Goal: Task Accomplishment & Management: Complete application form

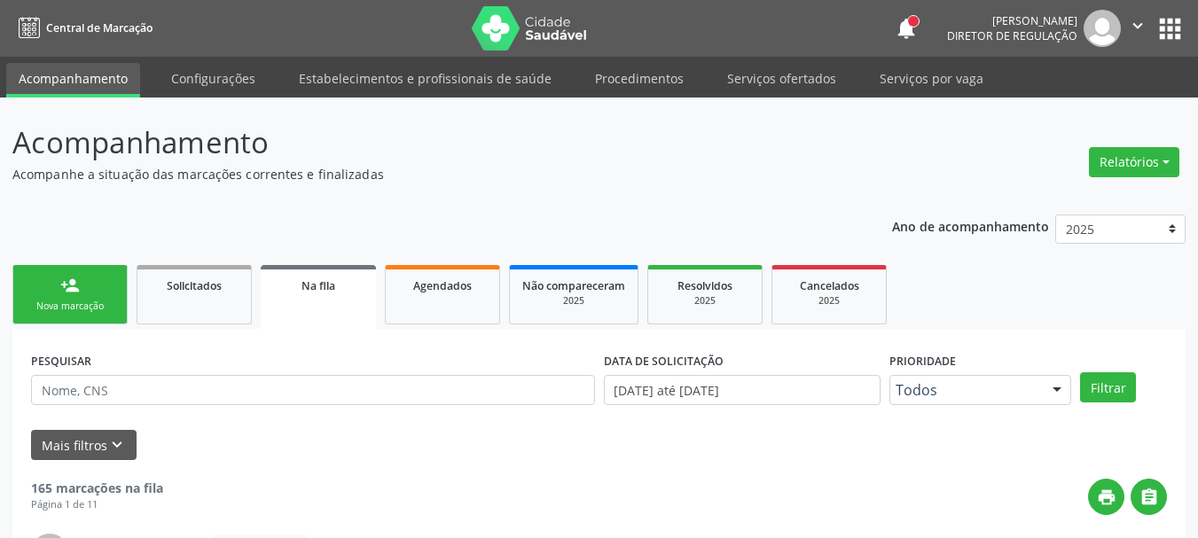
click at [1164, 24] on button "apps" at bounding box center [1170, 28] width 31 height 31
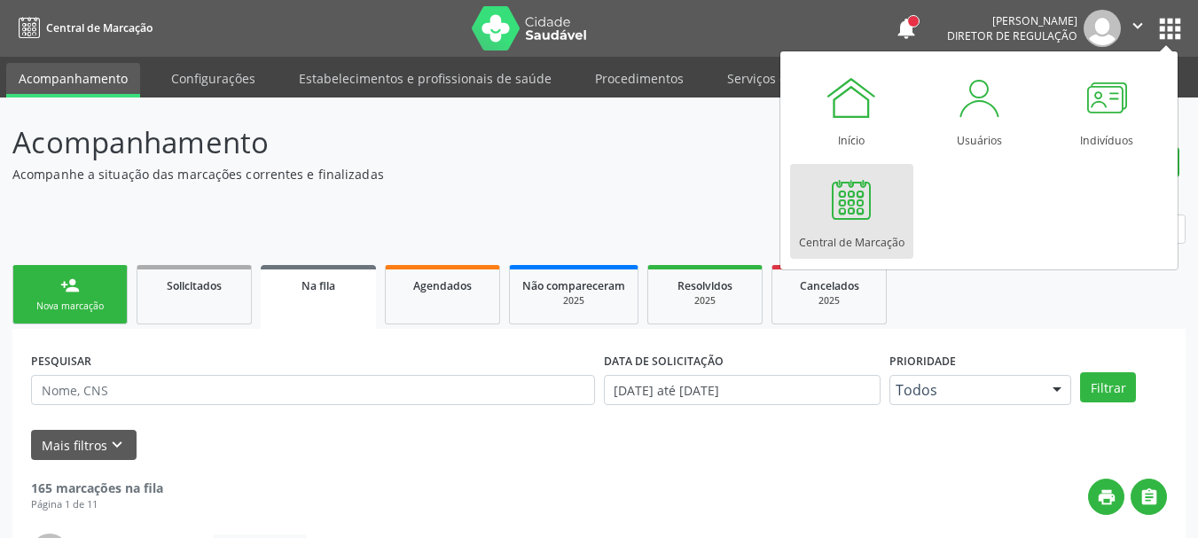
click at [812, 243] on div "Central de Marcação" at bounding box center [852, 238] width 106 height 24
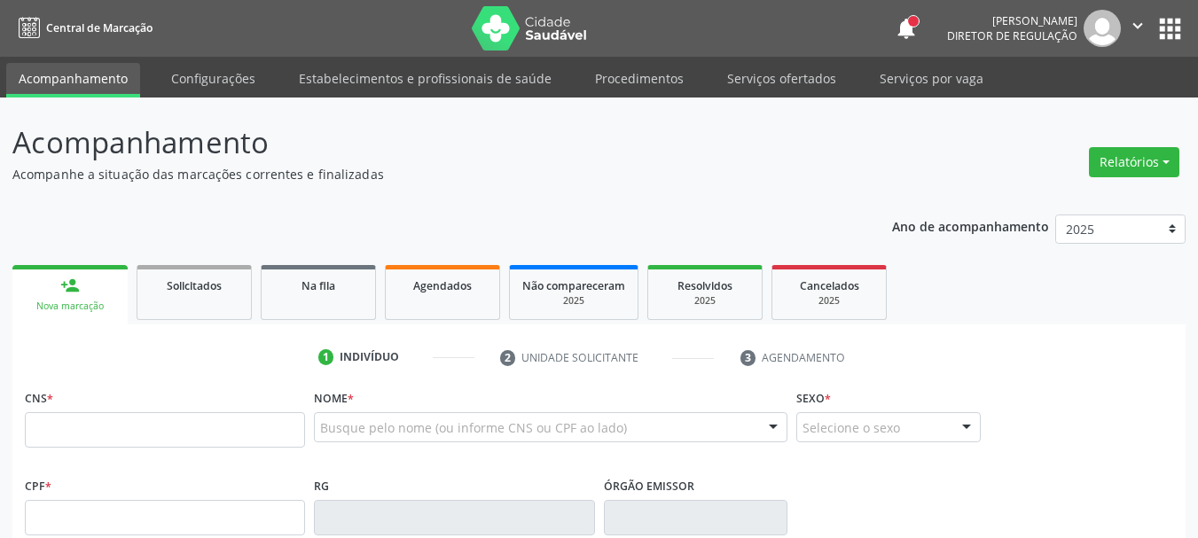
click at [106, 440] on input "text" at bounding box center [165, 429] width 280 height 35
type input "898 0029 9673 7174"
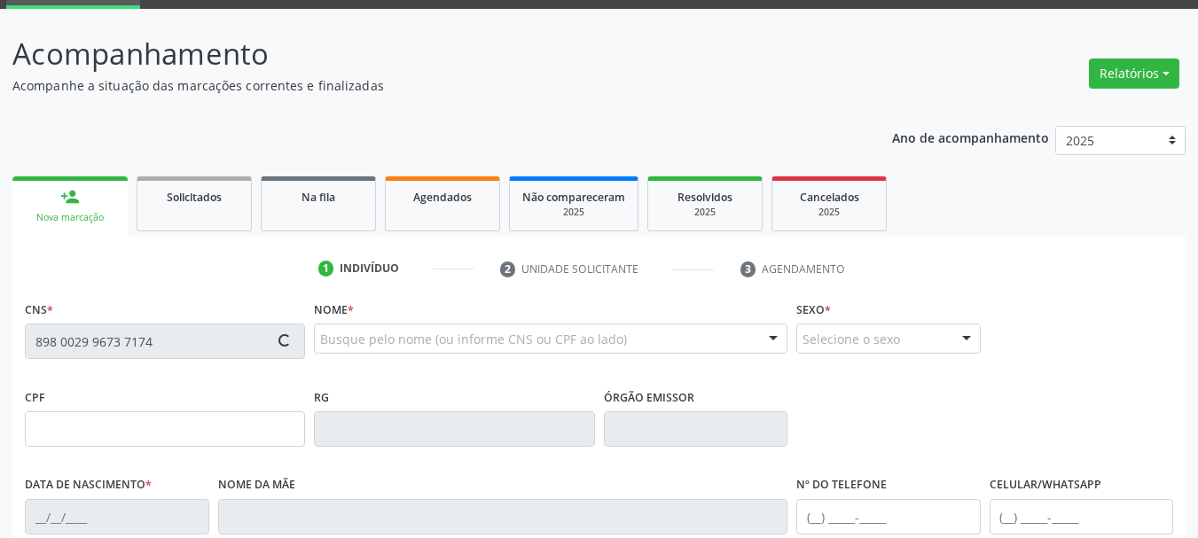
type input "181.241.354-87"
type input "01/05/1948"
type input "Maria Lopes Cabral"
type input "(87) 99939-9610"
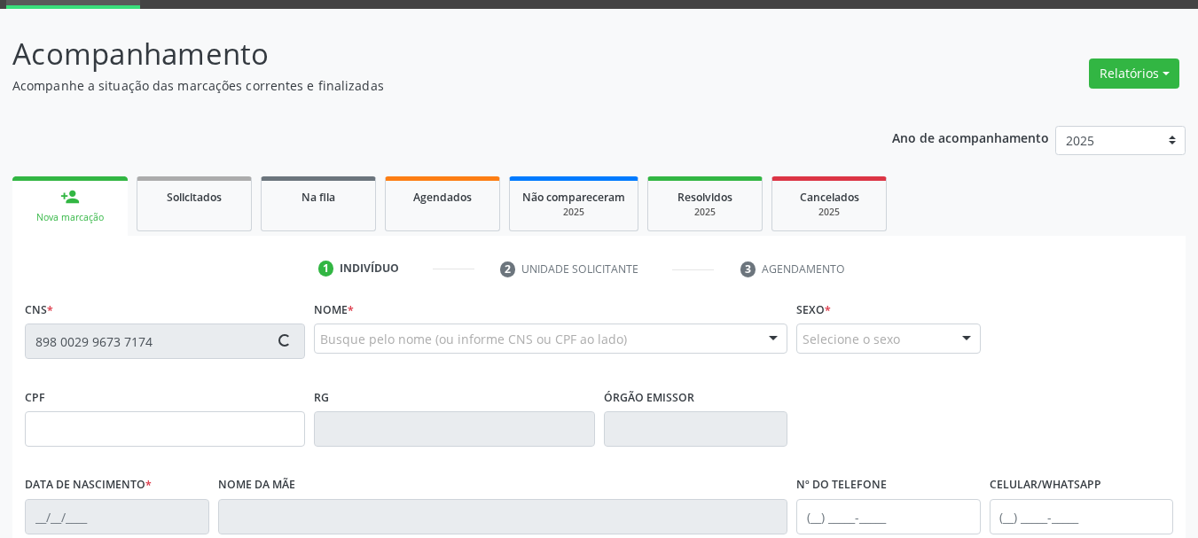
type input "333.835.964-00"
type input "479"
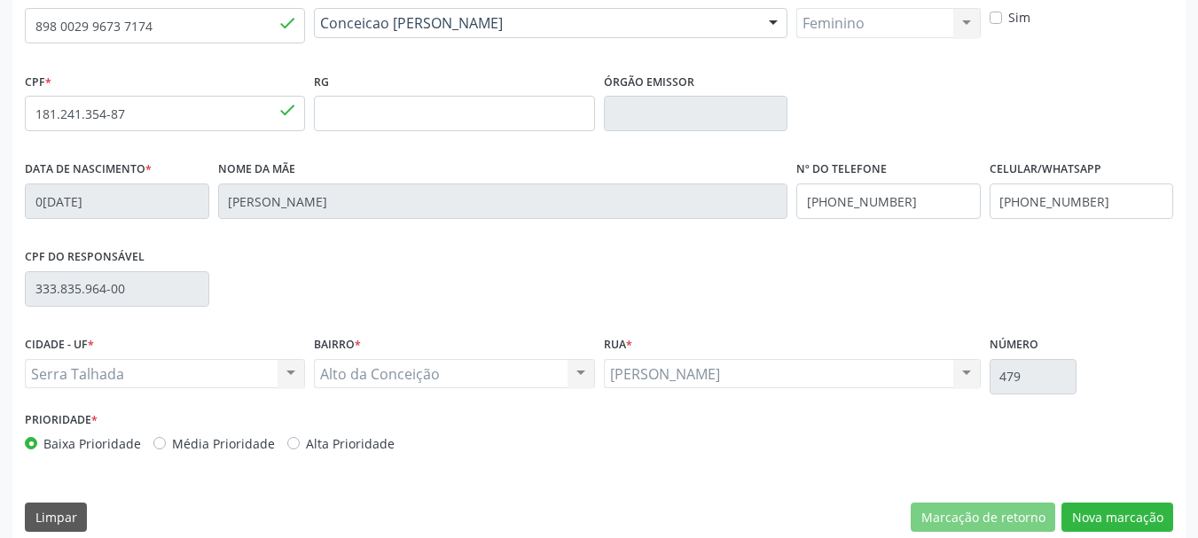
scroll to position [423, 0]
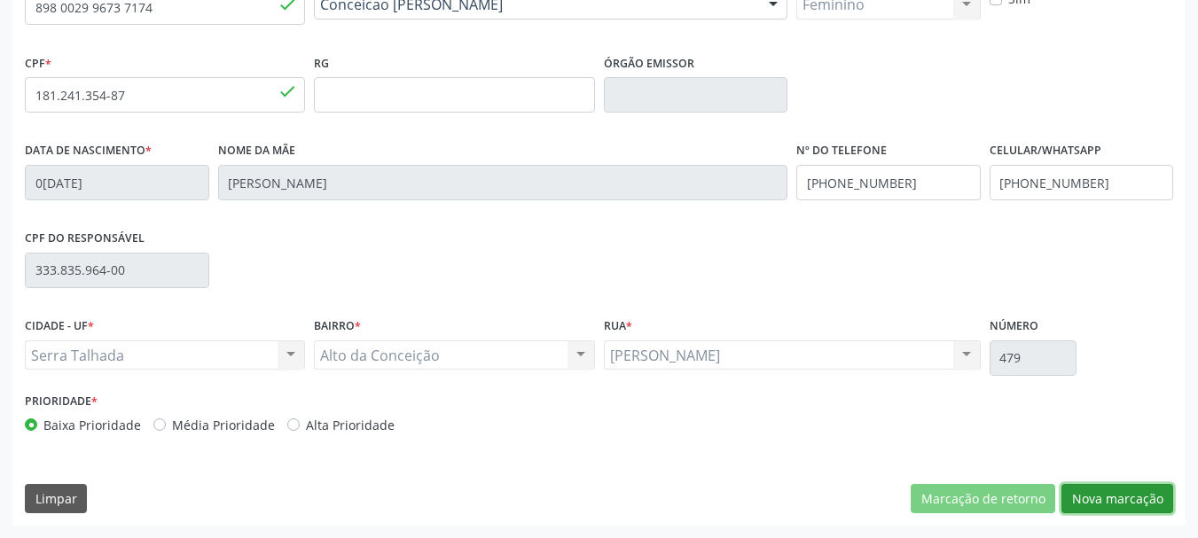
click at [1107, 512] on button "Nova marcação" at bounding box center [1118, 499] width 112 height 30
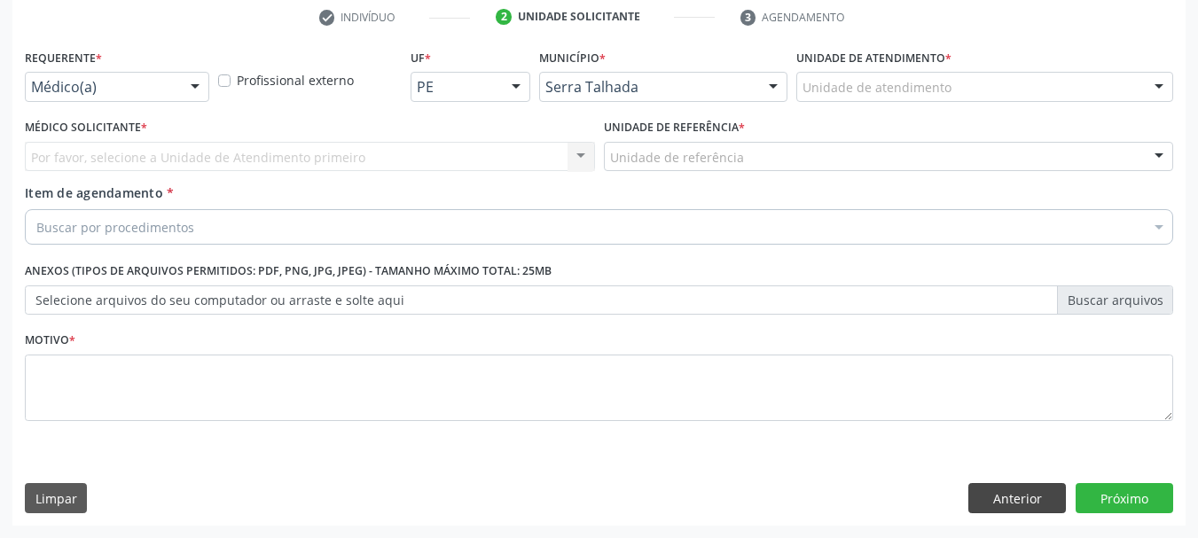
scroll to position [341, 0]
click at [174, 73] on div "Requerente * Médico(a) Médico(a) Enfermeiro(a) Paciente Nenhum resultado encont…" at bounding box center [117, 72] width 184 height 57
drag, startPoint x: 120, startPoint y: 89, endPoint x: 114, endPoint y: 96, distance: 9.4
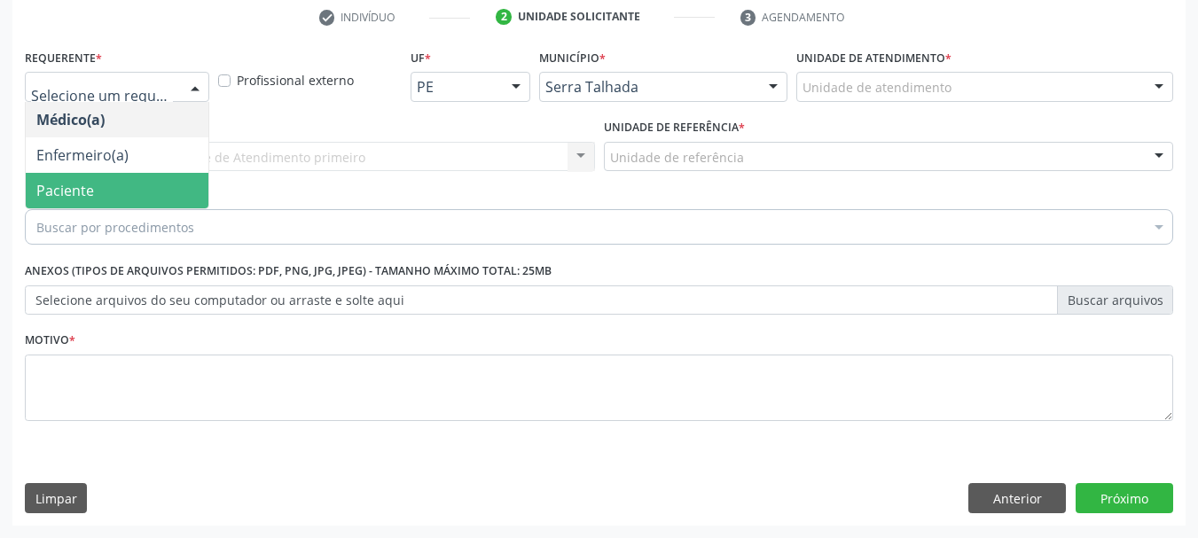
click at [109, 208] on span "Paciente" at bounding box center [117, 190] width 183 height 35
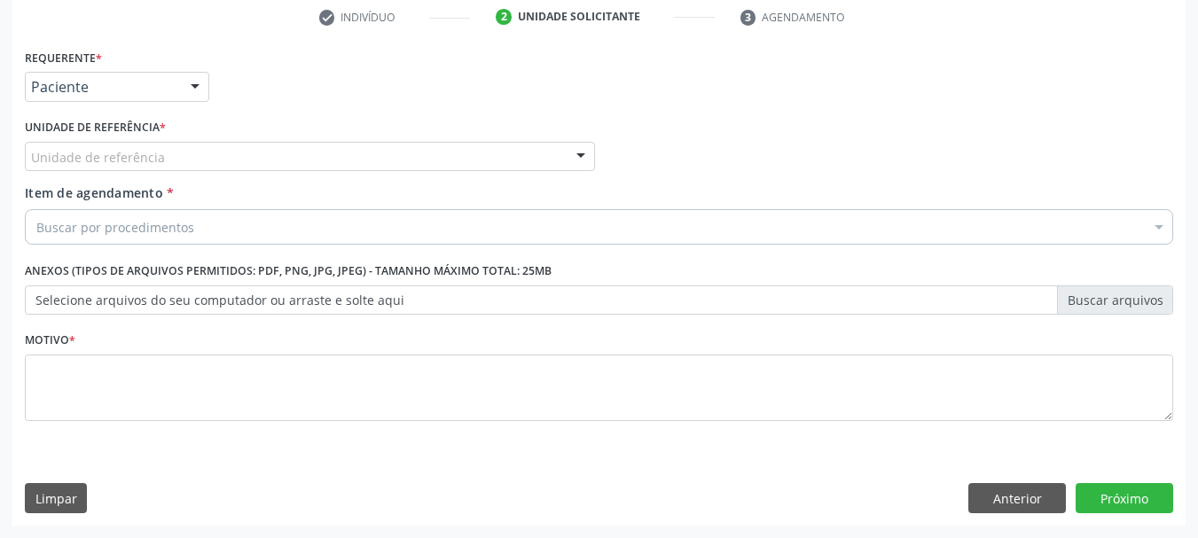
click at [110, 170] on div "Unidade de referência" at bounding box center [310, 157] width 570 height 30
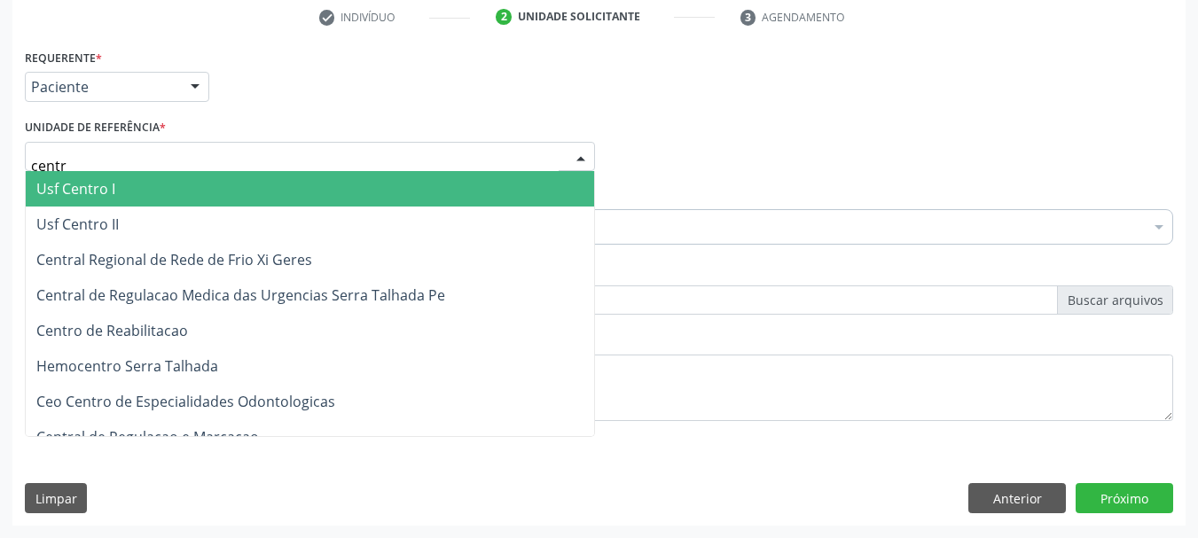
type input "centro"
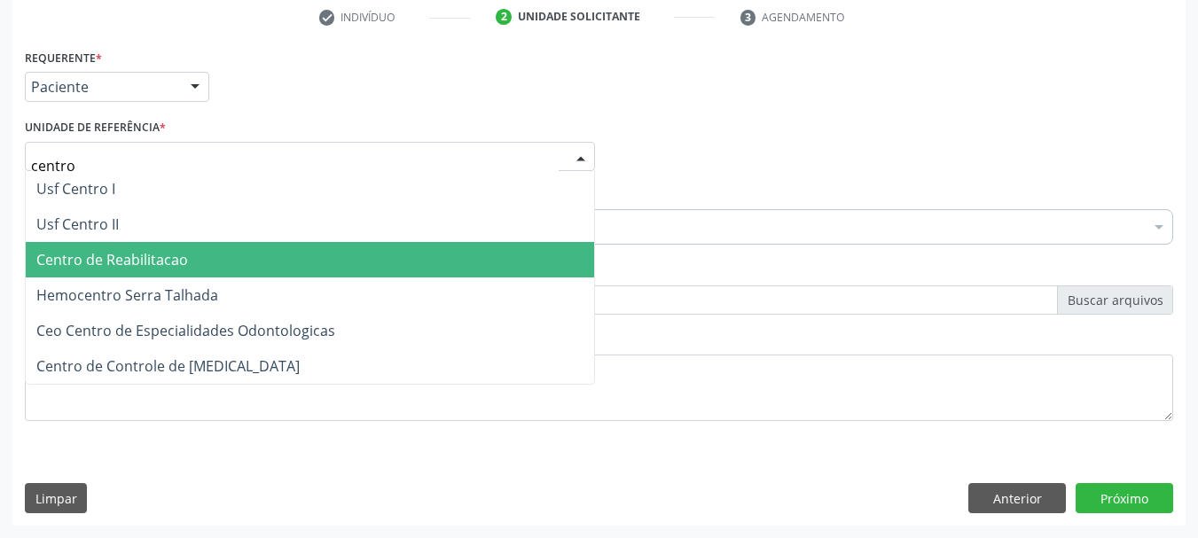
click at [159, 257] on span "Centro de Reabilitacao" at bounding box center [112, 260] width 152 height 20
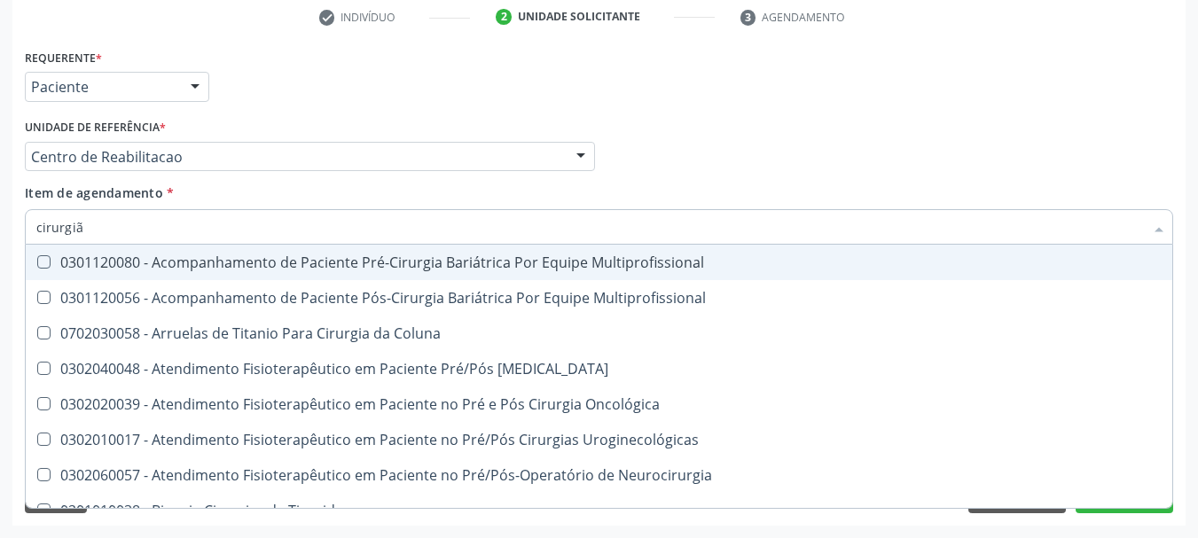
type input "cirurgião"
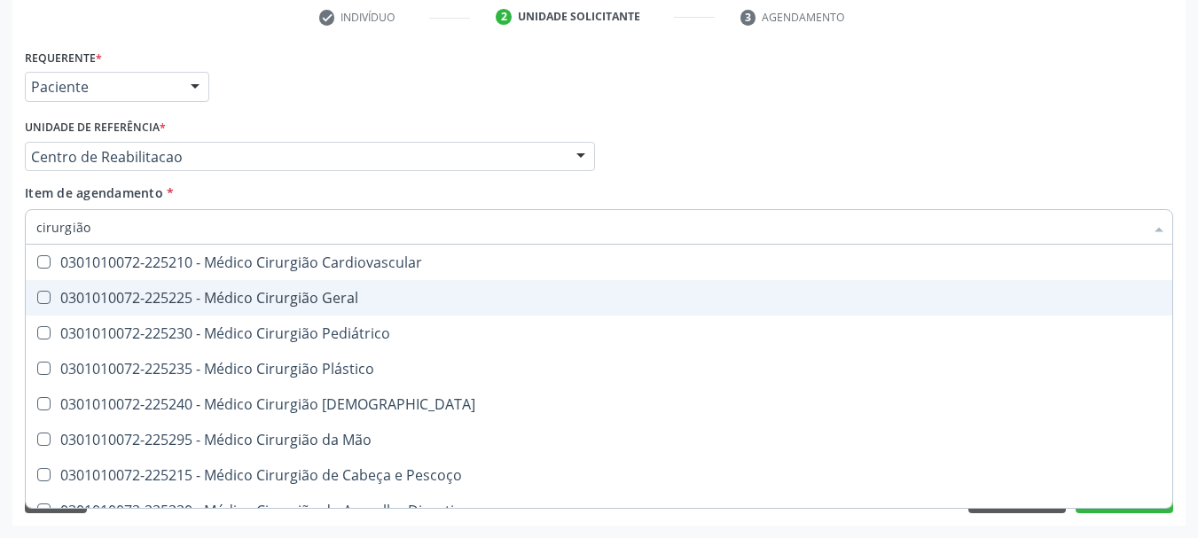
click at [301, 310] on span "0301010072-225225 - Médico Cirurgião Geral" at bounding box center [599, 297] width 1147 height 35
checkbox Geral "true"
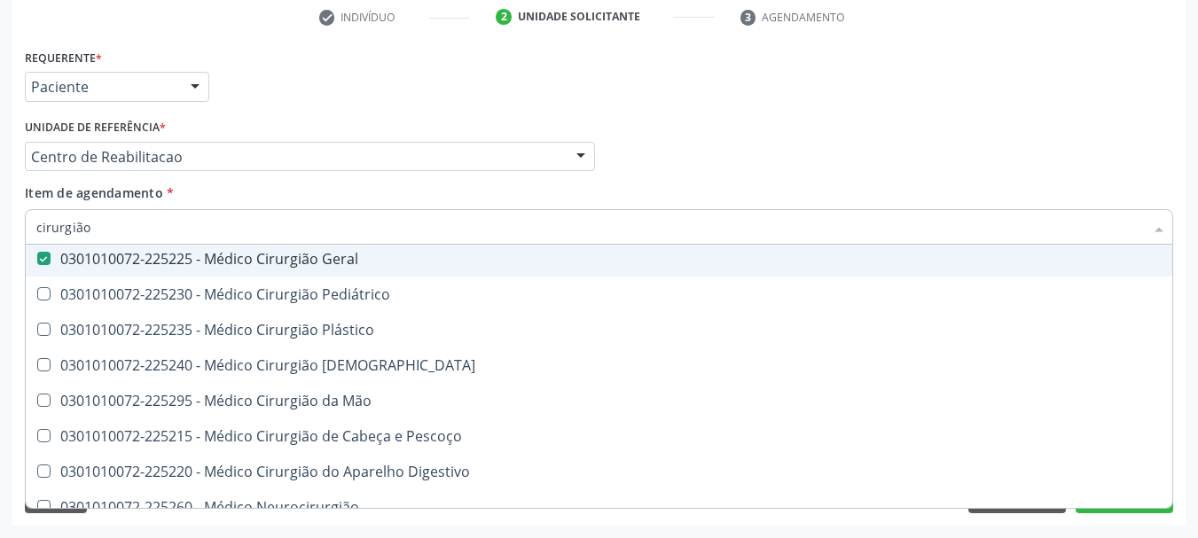
scroll to position [56, 0]
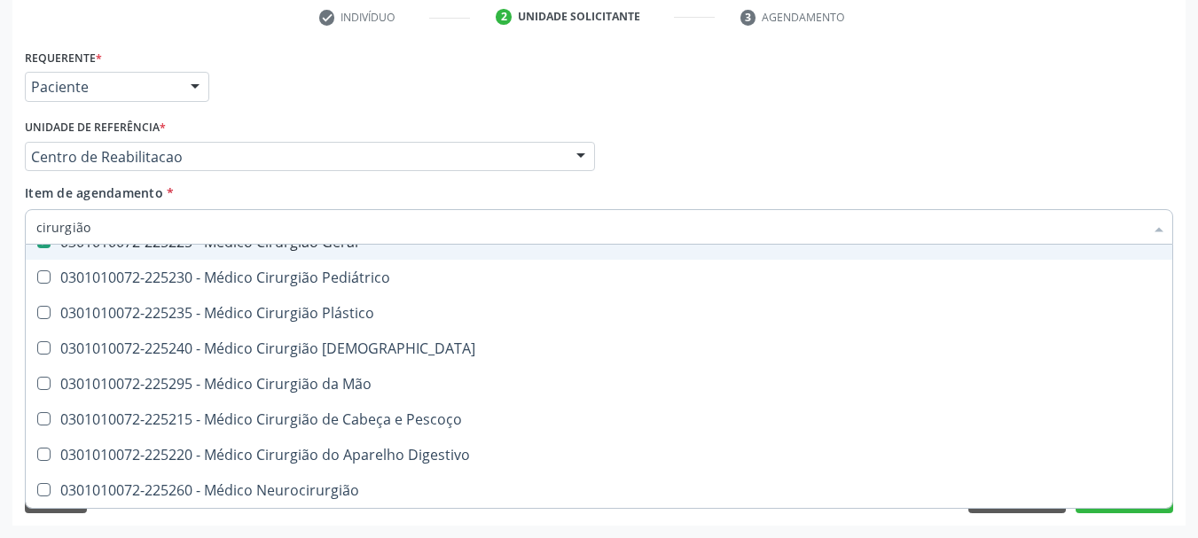
click at [1025, 111] on div "Requerente * Paciente Médico(a) Enfermeiro(a) Paciente Nenhum resultado encontr…" at bounding box center [598, 78] width 1157 height 69
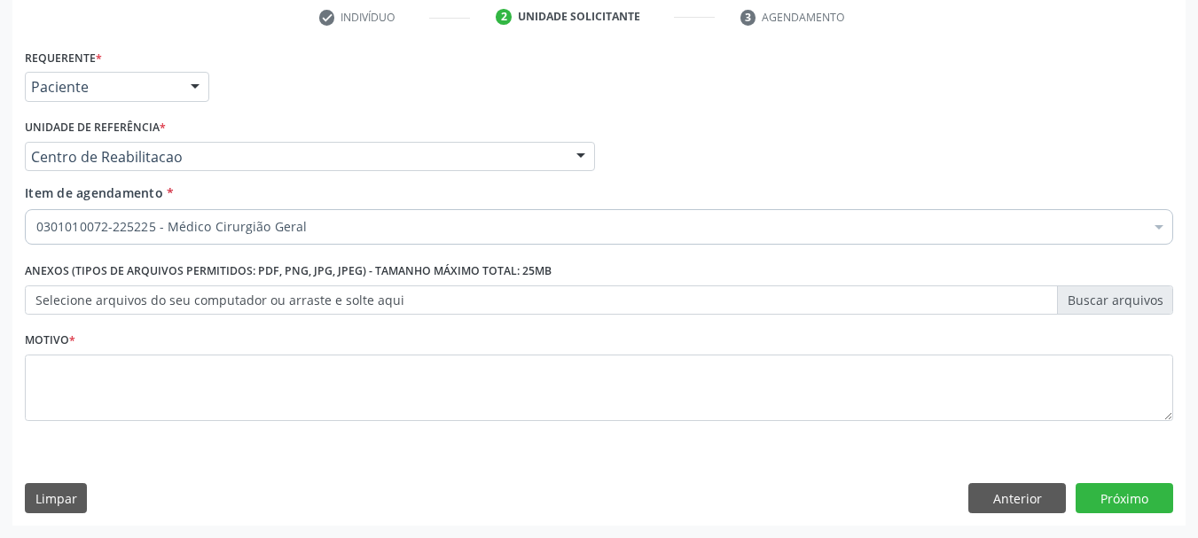
scroll to position [0, 0]
click at [1064, 167] on div "Médico Solicitante Por favor, selecione a Unidade de Atendimento primeiro Nenhu…" at bounding box center [598, 148] width 1157 height 69
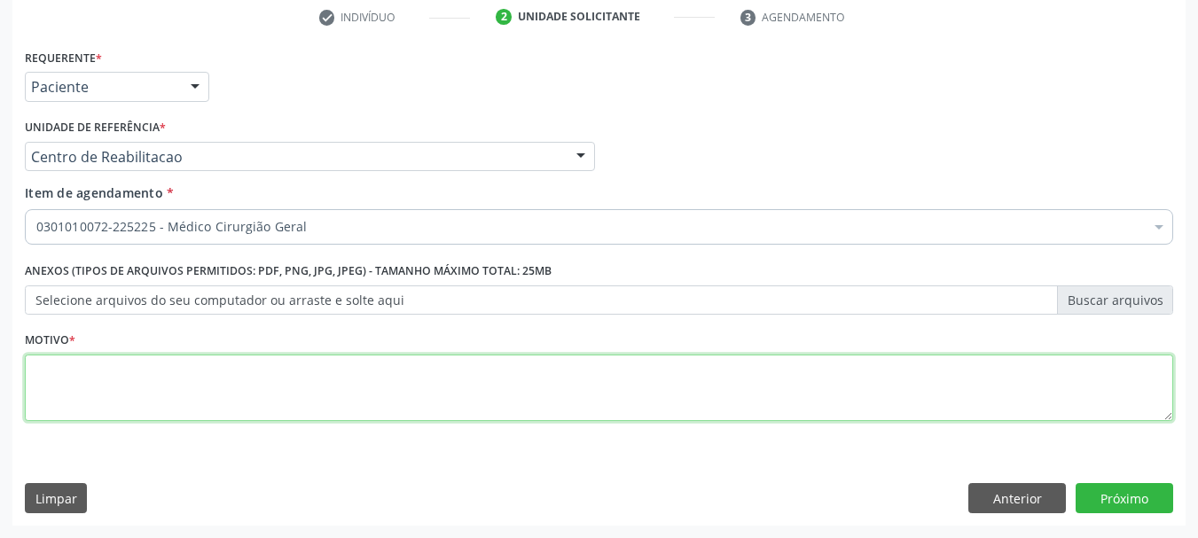
click at [232, 390] on textarea at bounding box center [599, 388] width 1149 height 67
type textarea "..."
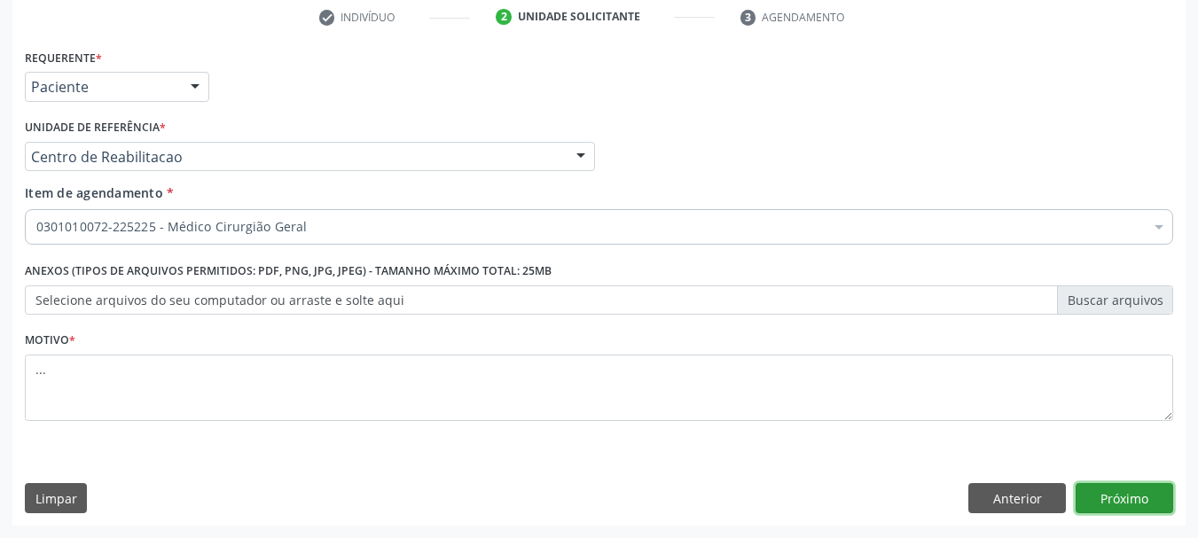
click at [1145, 498] on button "Próximo" at bounding box center [1125, 498] width 98 height 30
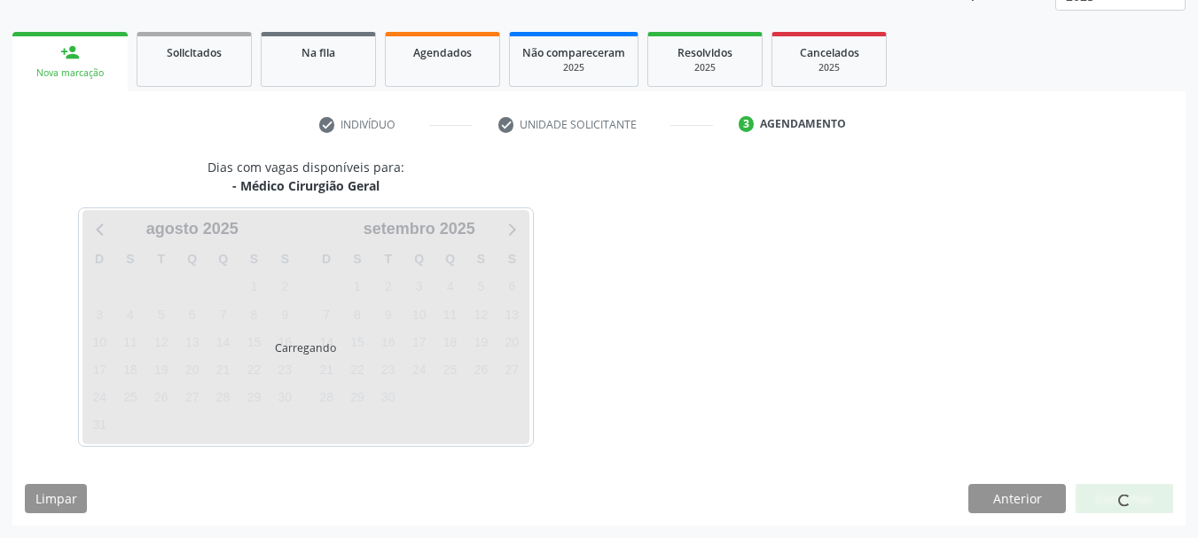
scroll to position [233, 0]
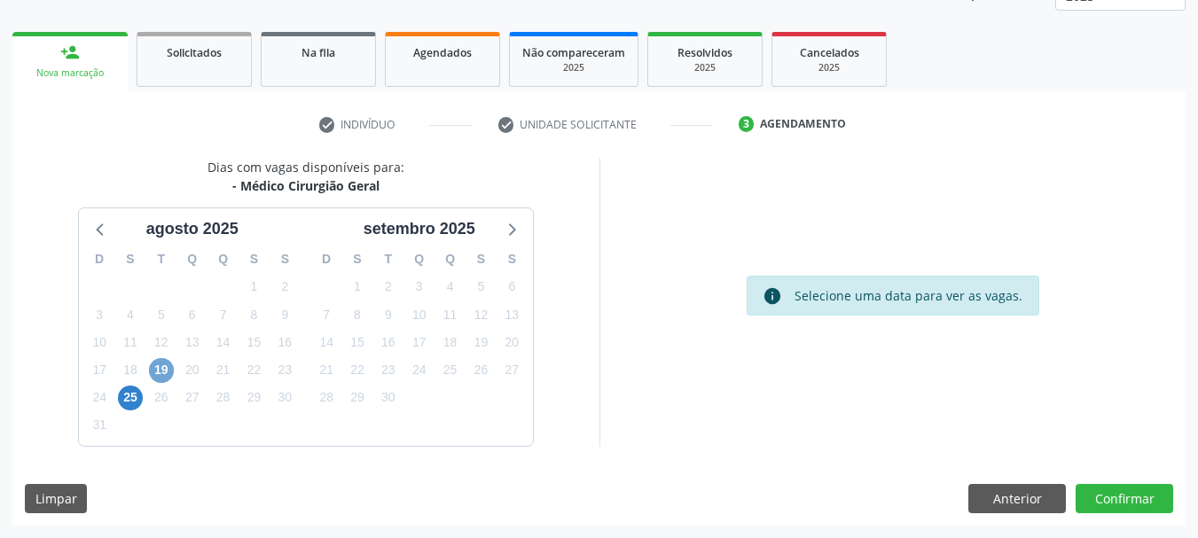
click at [161, 372] on span "19" at bounding box center [161, 370] width 25 height 25
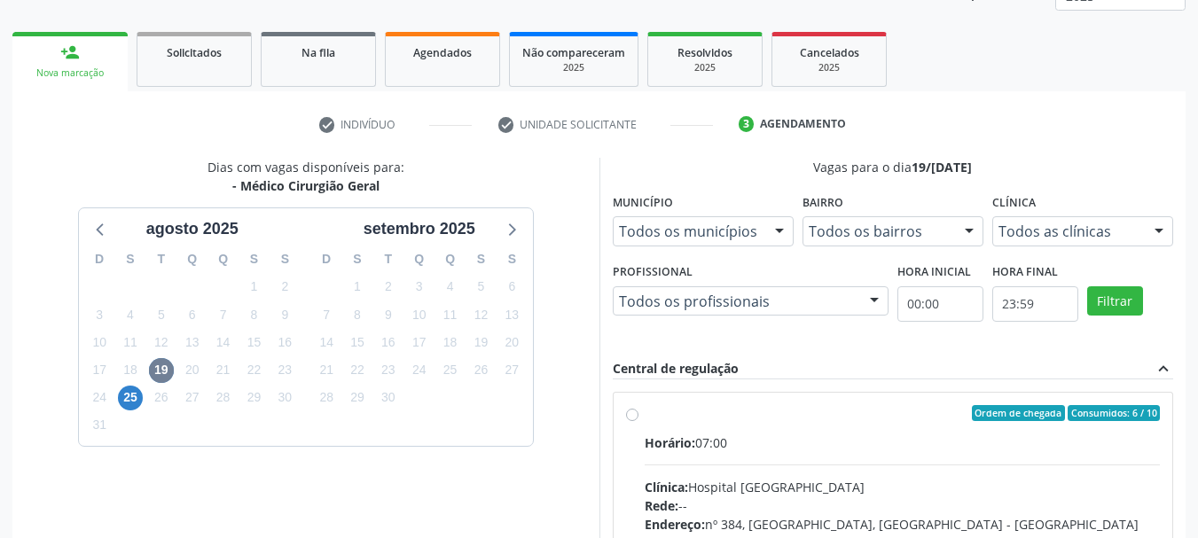
click at [645, 414] on label "Ordem de chegada Consumidos: 6 / 10 Horário: 07:00 Clínica: Hospital Sao Franci…" at bounding box center [903, 541] width 516 height 272
click at [635, 414] on input "Ordem de chegada Consumidos: 6 / 10 Horário: 07:00 Clínica: Hospital Sao Franci…" at bounding box center [632, 413] width 12 height 16
radio input "true"
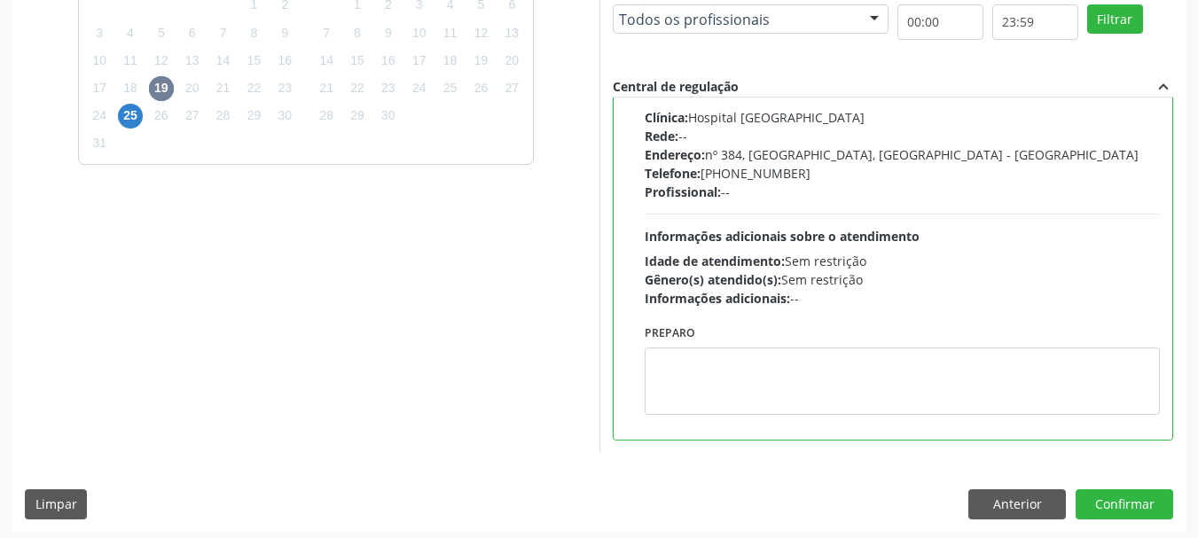
scroll to position [522, 0]
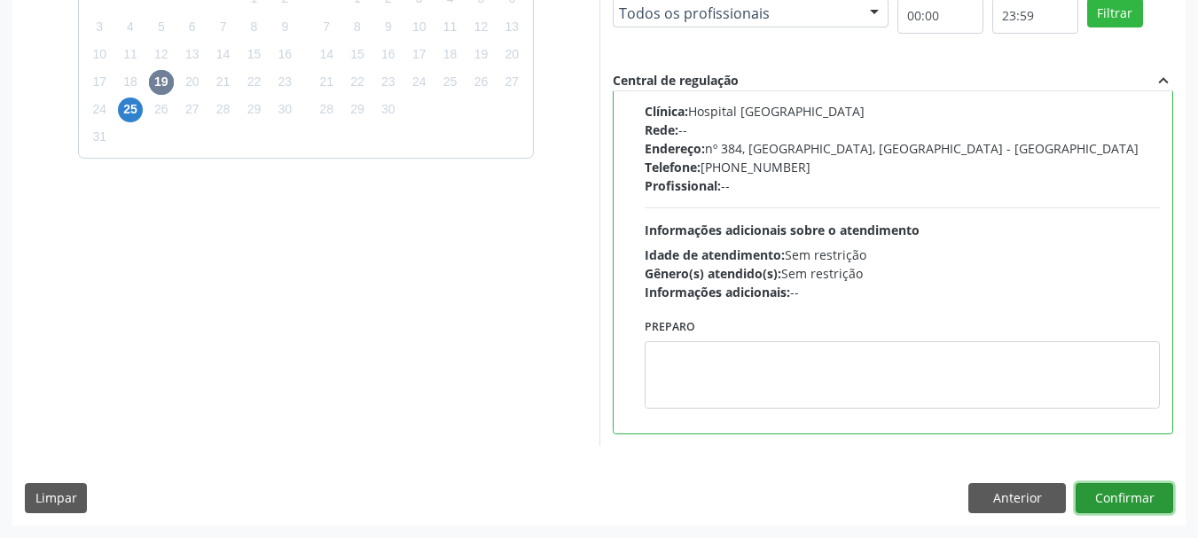
click at [1137, 494] on button "Confirmar" at bounding box center [1125, 498] width 98 height 30
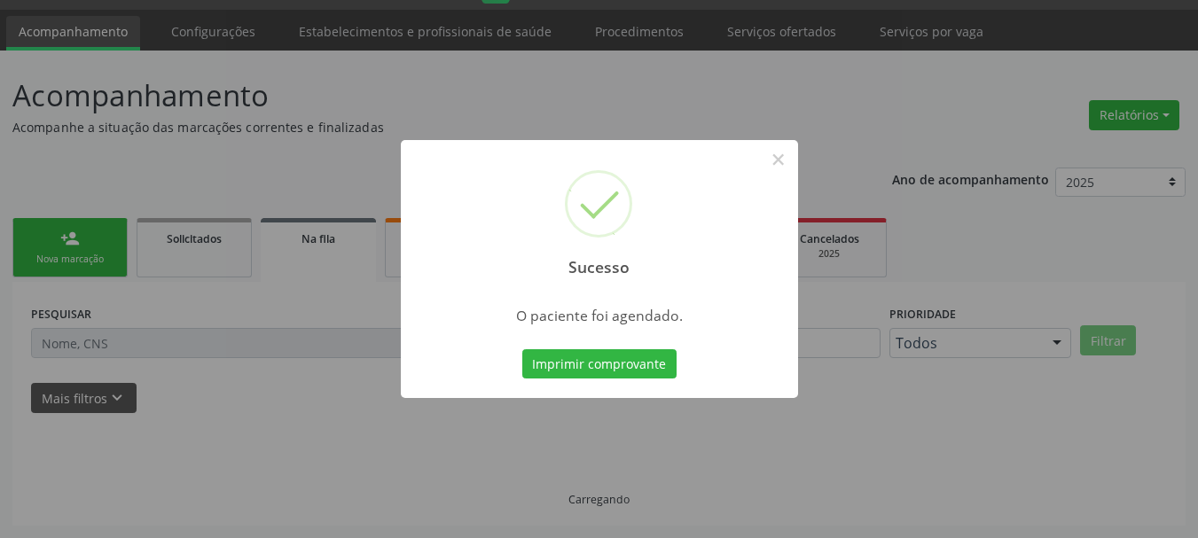
scroll to position [47, 0]
click at [553, 371] on button "Imprimir comprovante" at bounding box center [599, 364] width 154 height 30
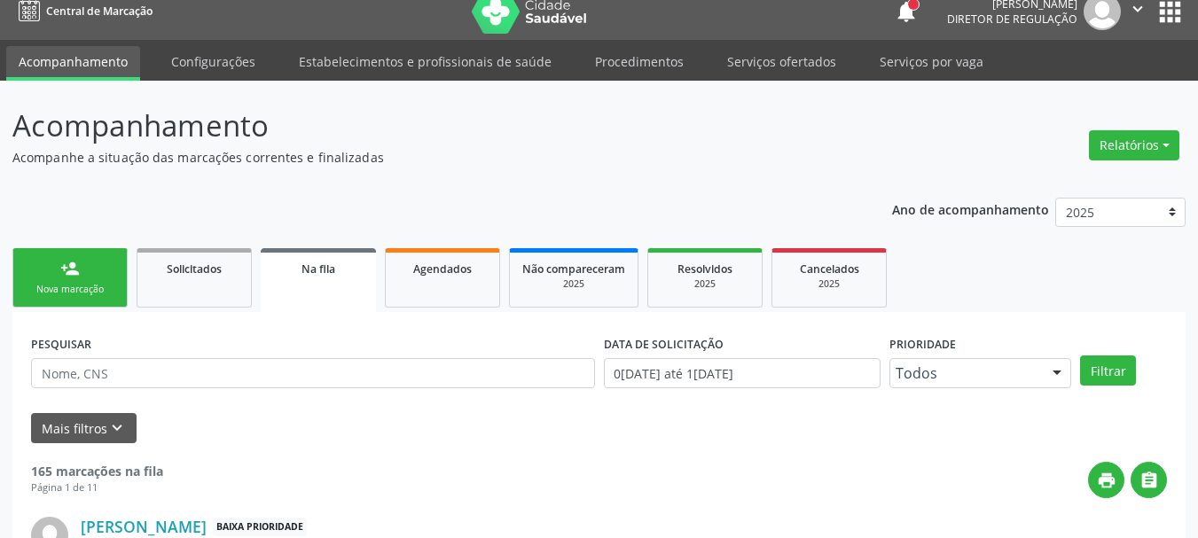
scroll to position [0, 0]
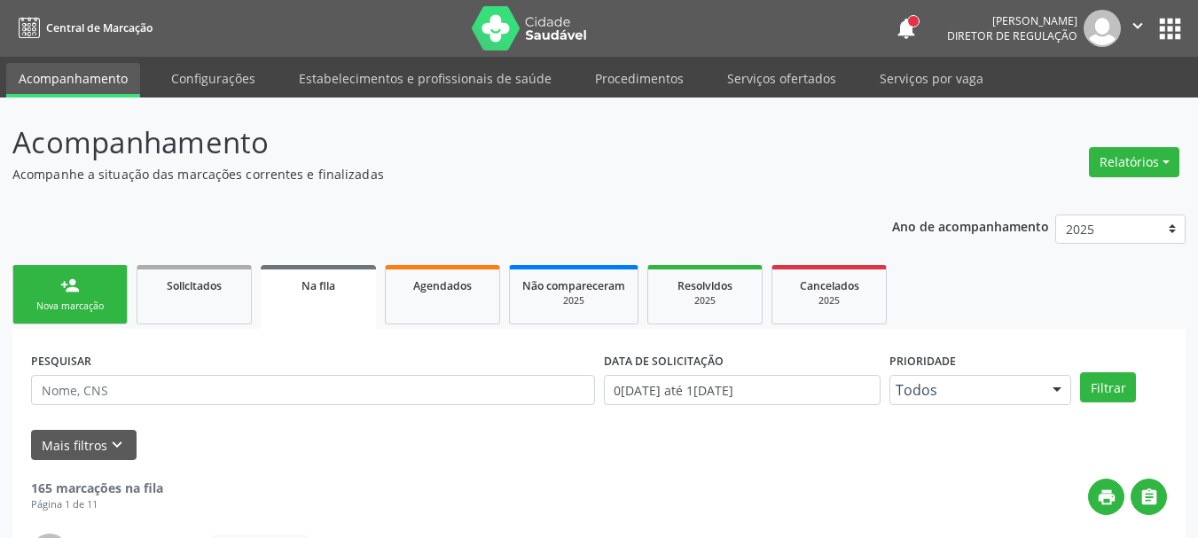
click at [1171, 36] on button "apps" at bounding box center [1170, 28] width 31 height 31
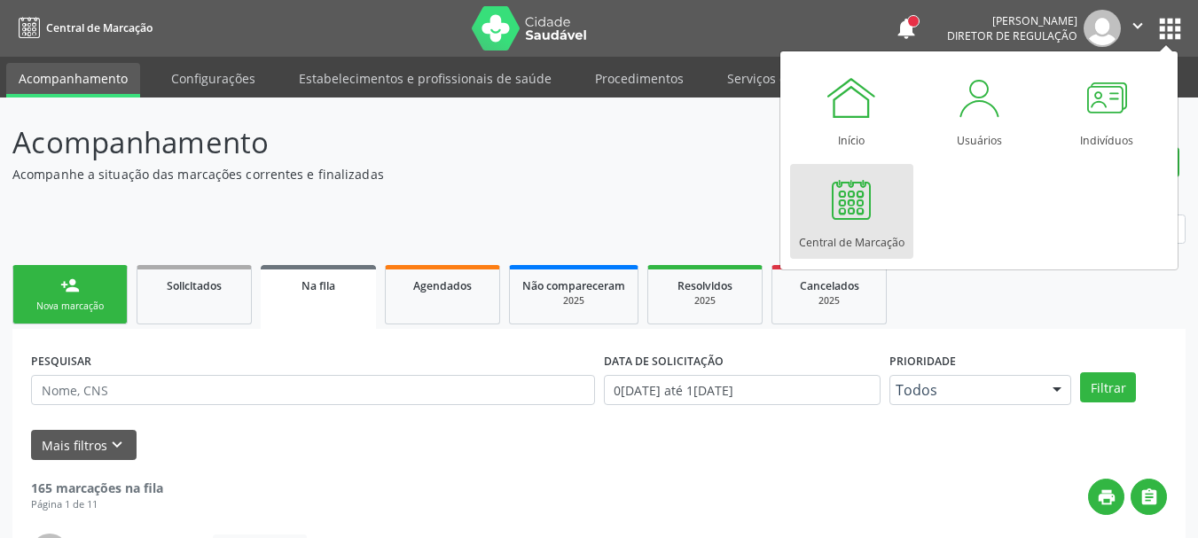
click at [853, 242] on div "Central de Marcação" at bounding box center [852, 238] width 106 height 24
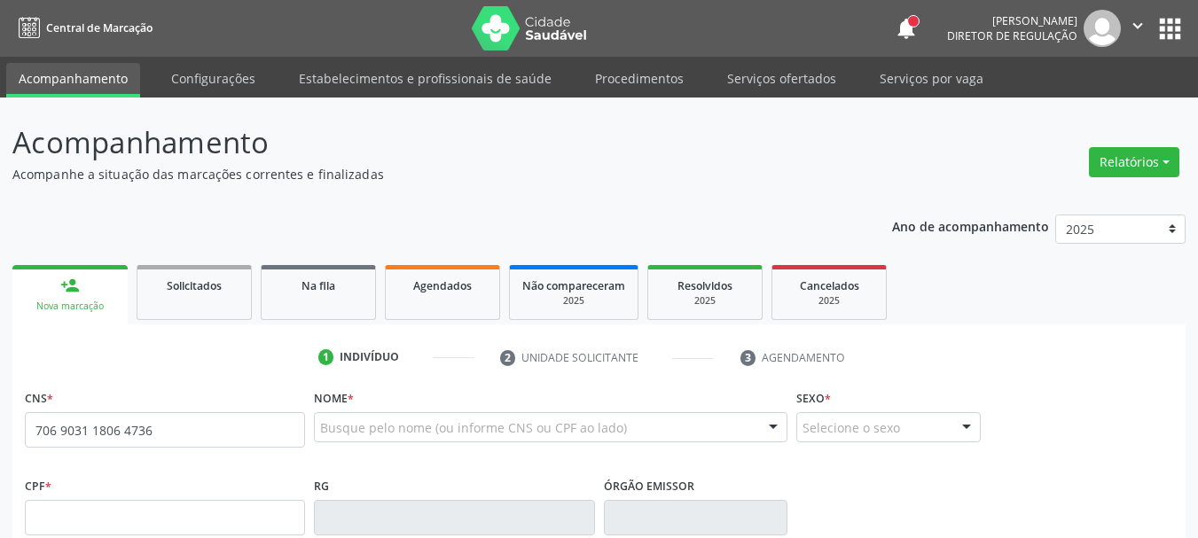
type input "706 9031 1806 4736"
click at [457, 415] on div "Busque pelo nome (ou informe CNS ou CPF ao lado)" at bounding box center [551, 427] width 474 height 30
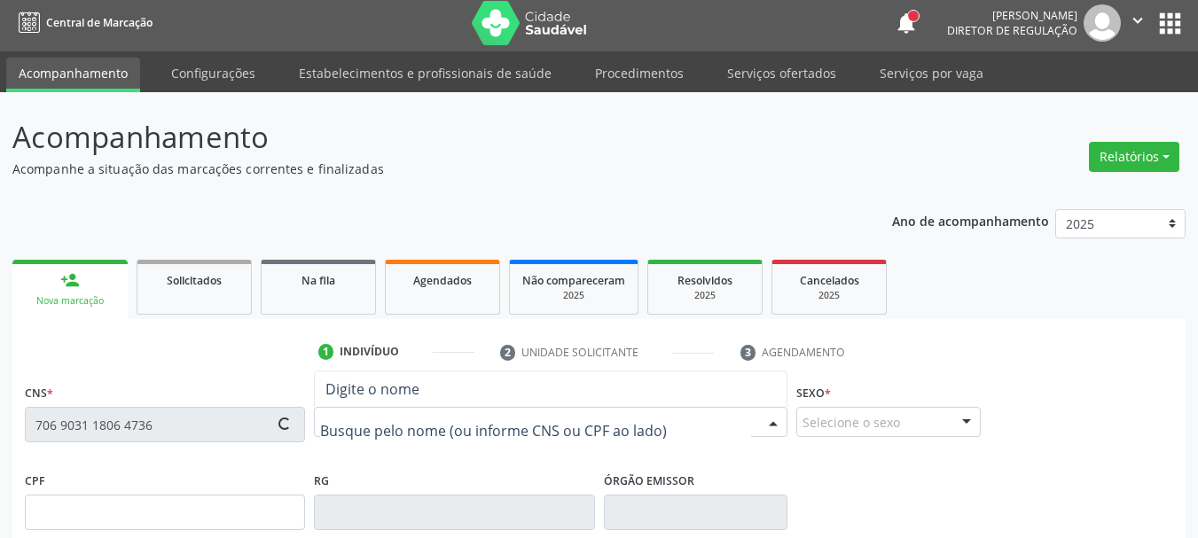
type input "007.951.504-58"
type input "17/11/1976"
type input "Matia do Socorro"
type input "(87) 99992-1478"
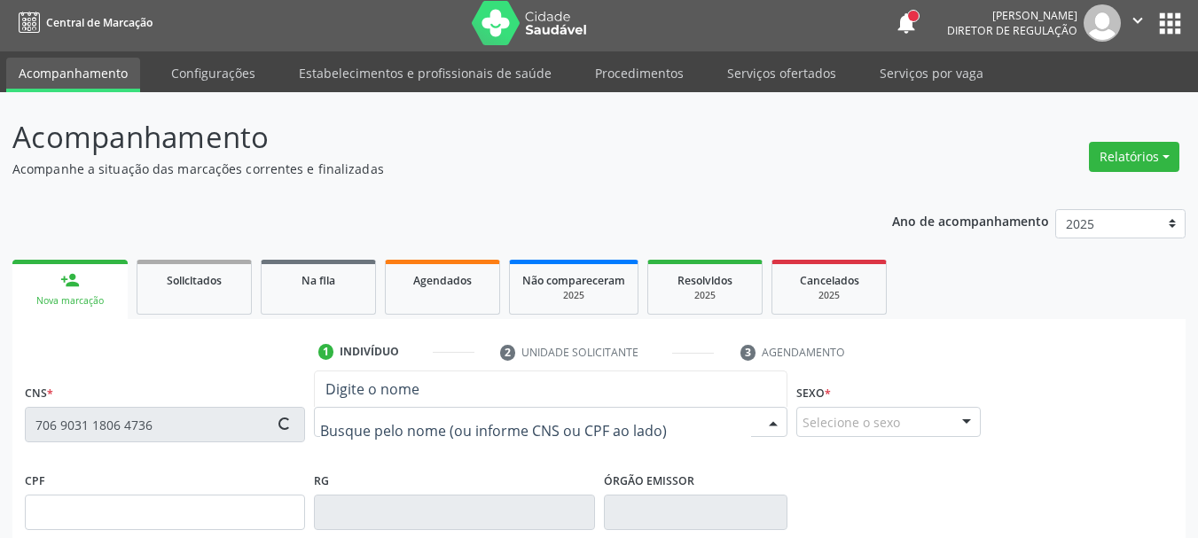
type input "575.922.094-20"
type input "799"
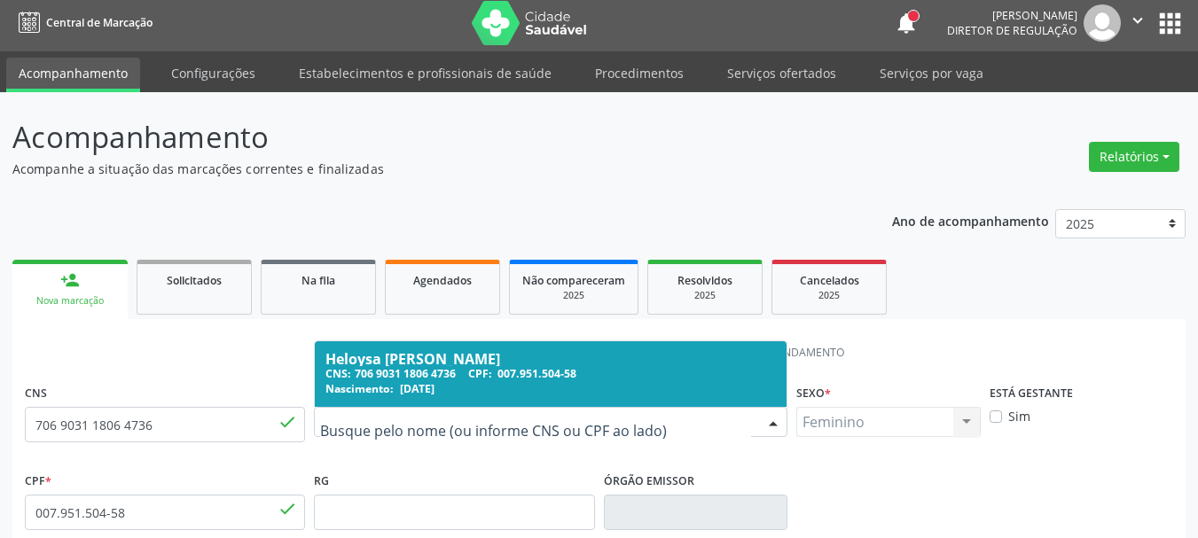
scroll to position [177, 0]
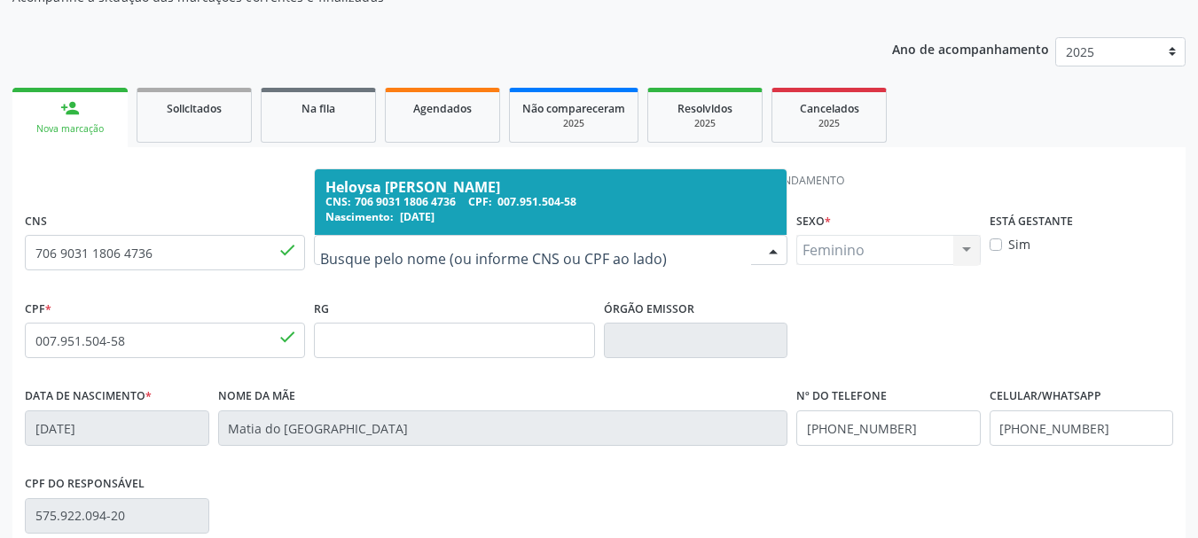
click at [459, 188] on div "Heloysa Helena Onofre Gomes" at bounding box center [551, 187] width 451 height 14
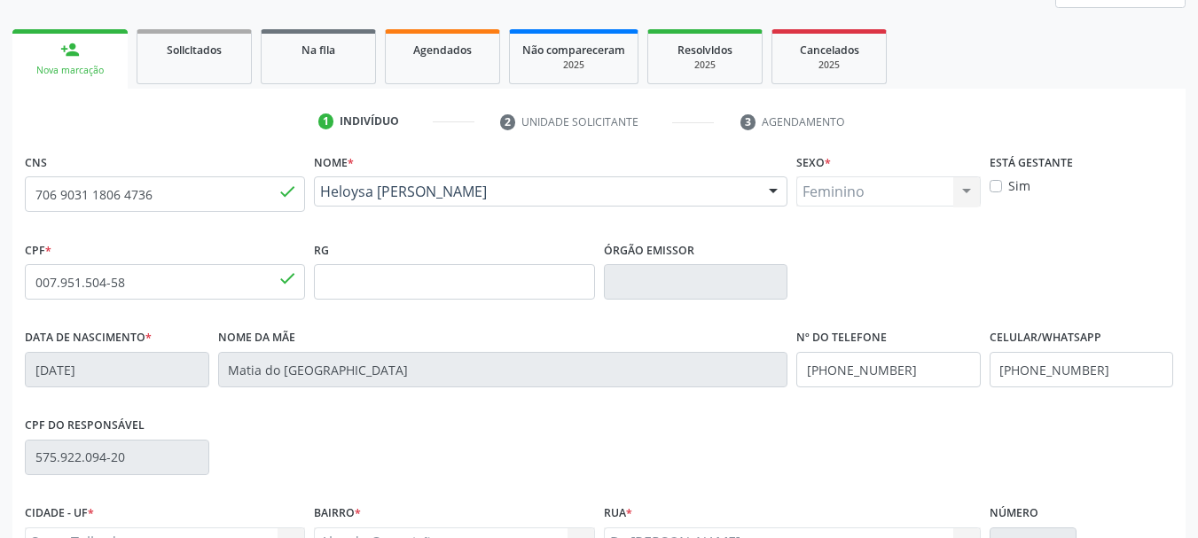
scroll to position [266, 0]
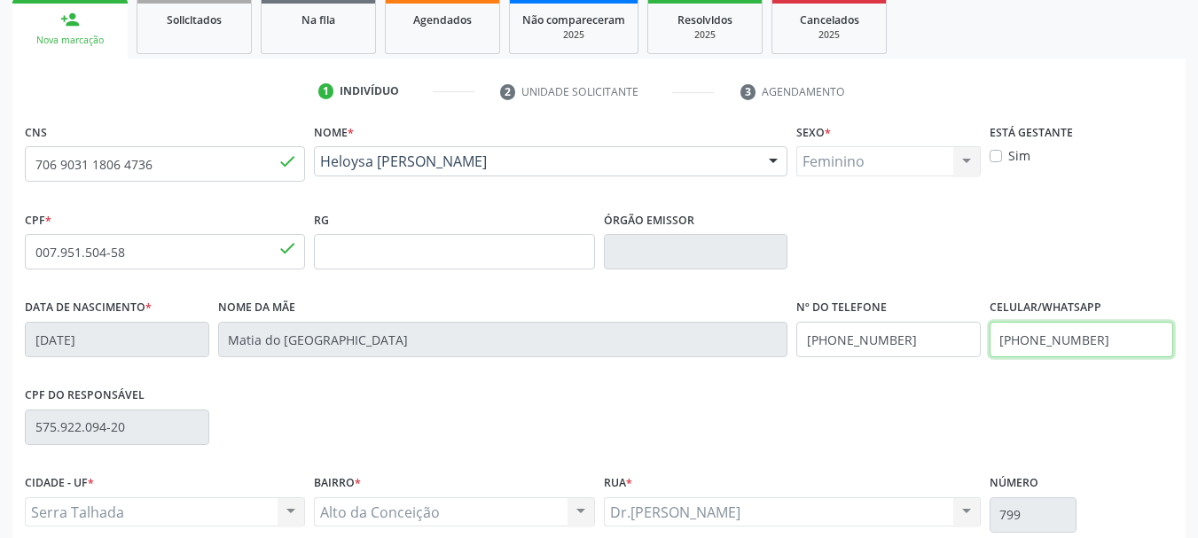
drag, startPoint x: 1096, startPoint y: 335, endPoint x: 858, endPoint y: 349, distance: 239.0
click at [858, 349] on div "Data de nascimento * 17/11/1976 Nome da mãe Matia do Socorro Nº do Telefone (87…" at bounding box center [598, 338] width 1157 height 88
click at [927, 443] on div "CPF do responsável 575.922.094-20" at bounding box center [598, 426] width 1157 height 88
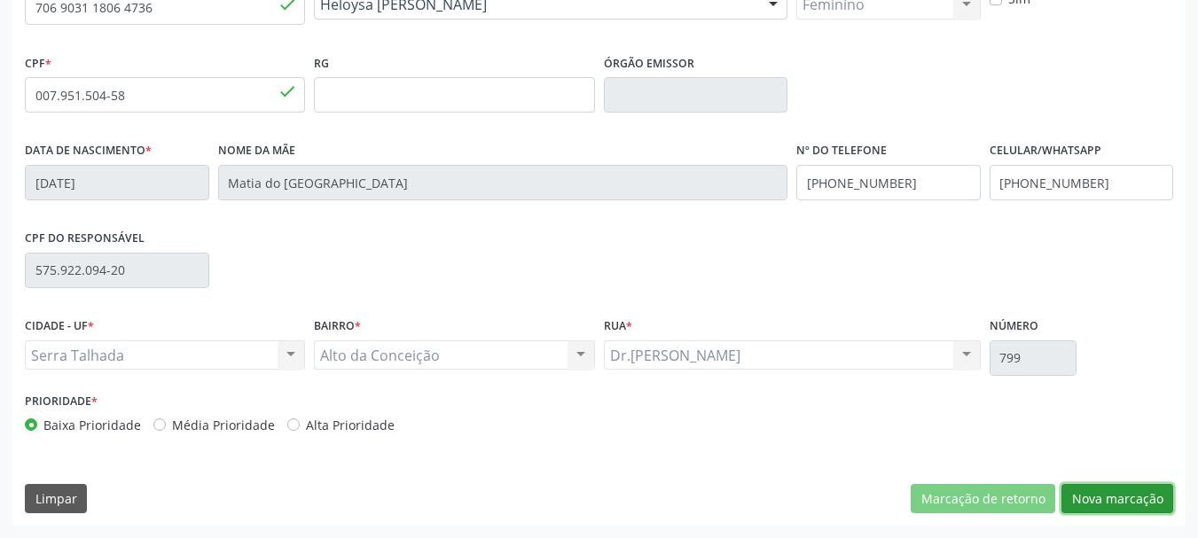
click at [1110, 503] on button "Nova marcação" at bounding box center [1118, 499] width 112 height 30
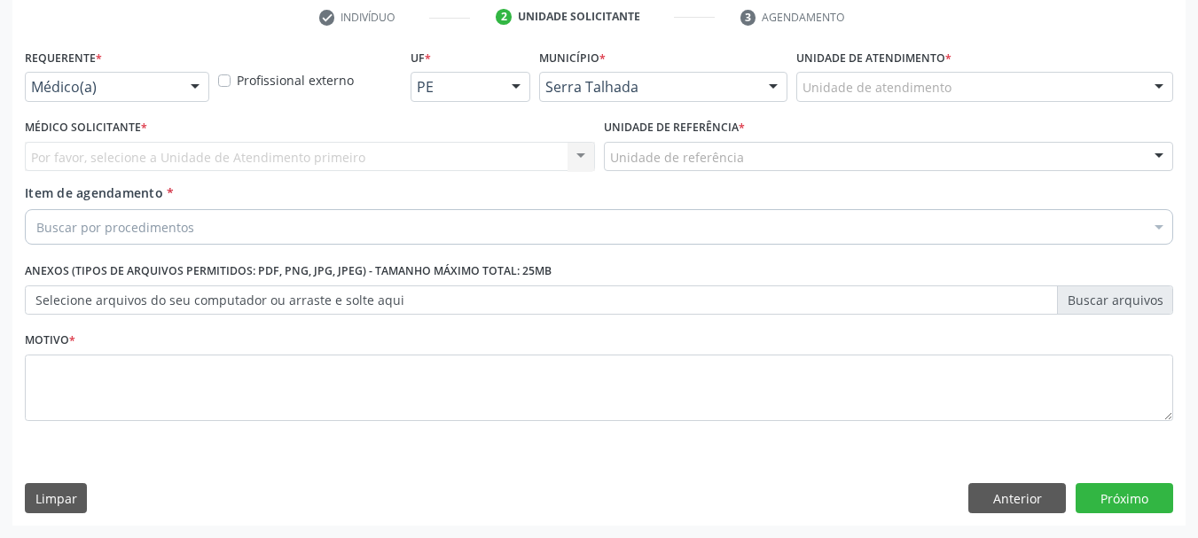
drag, startPoint x: 144, startPoint y: 80, endPoint x: 150, endPoint y: 91, distance: 13.1
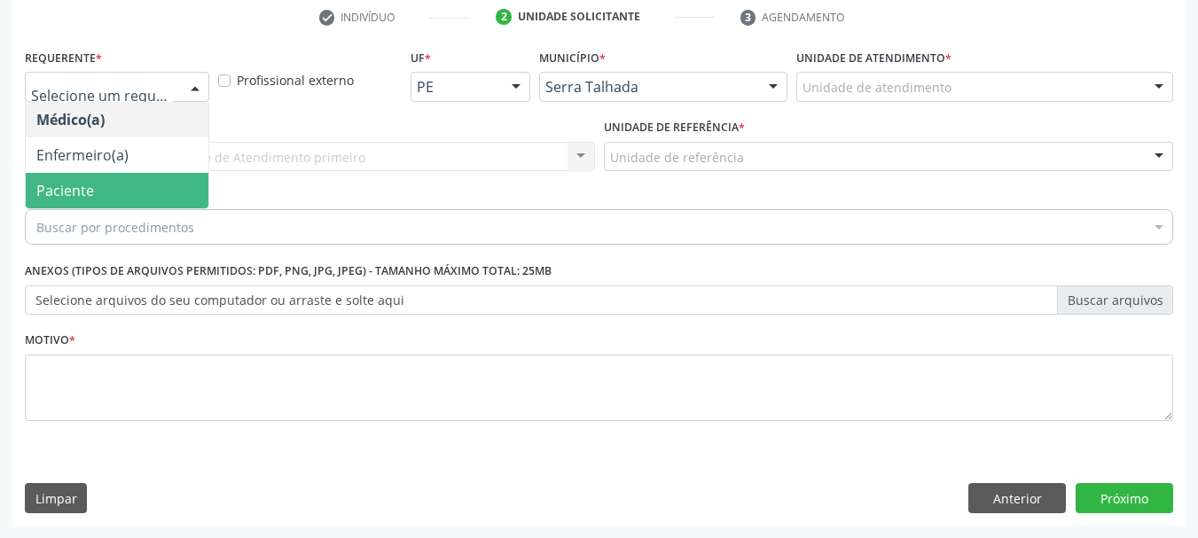
click at [136, 171] on ul "Médico(a) Enfermeiro(a) Paciente Nenhum resultado encontrado para: " " Não há n…" at bounding box center [117, 155] width 183 height 106
click at [135, 195] on span "Paciente" at bounding box center [117, 190] width 183 height 35
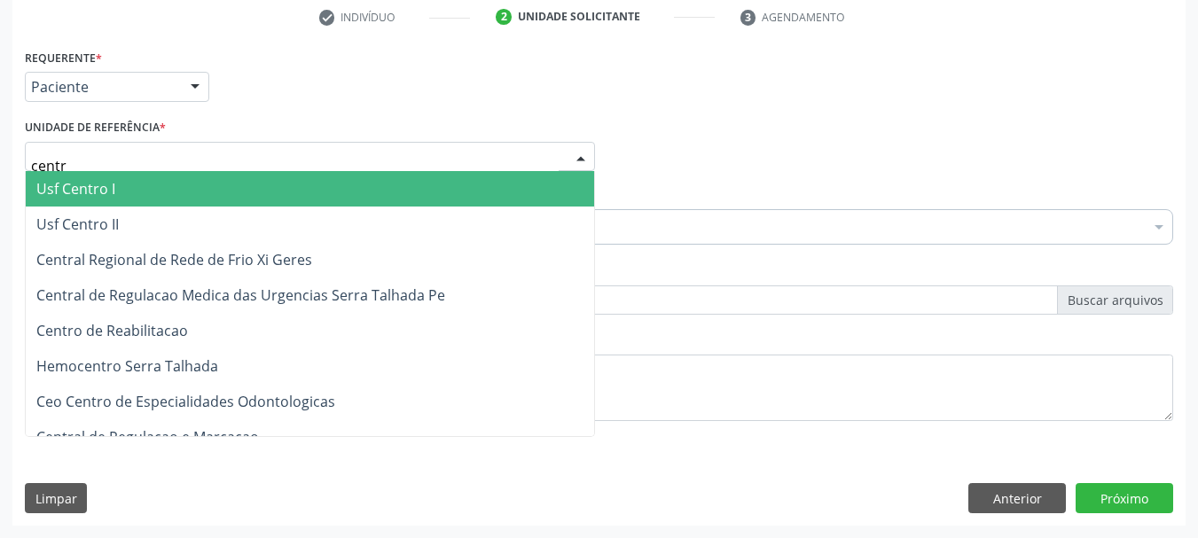
type input "centro"
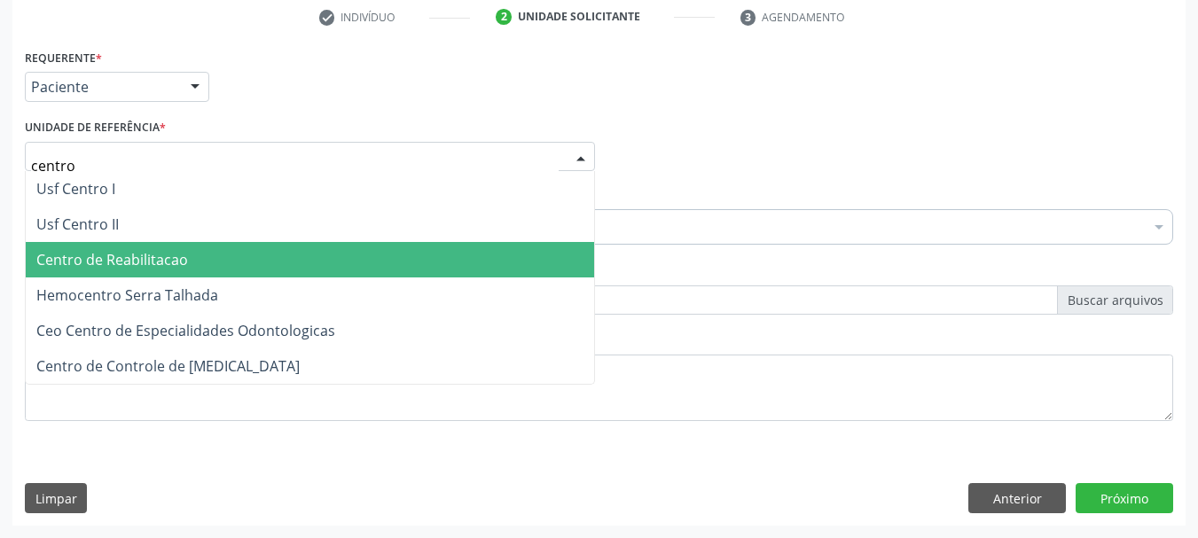
click at [129, 256] on span "Centro de Reabilitacao" at bounding box center [112, 260] width 152 height 20
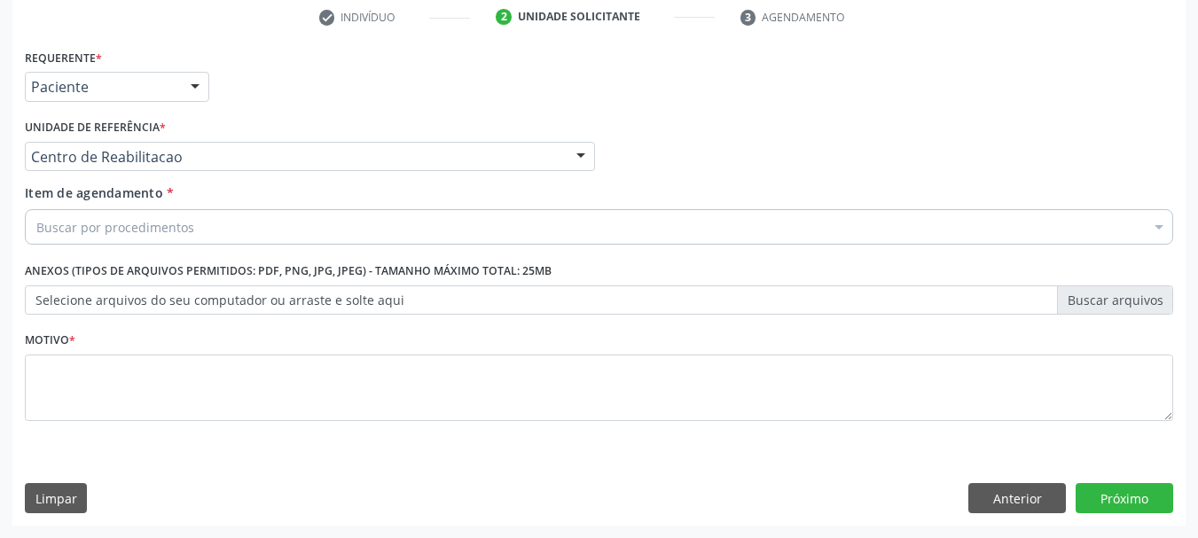
click at [145, 237] on div "Buscar por procedimentos" at bounding box center [599, 226] width 1149 height 35
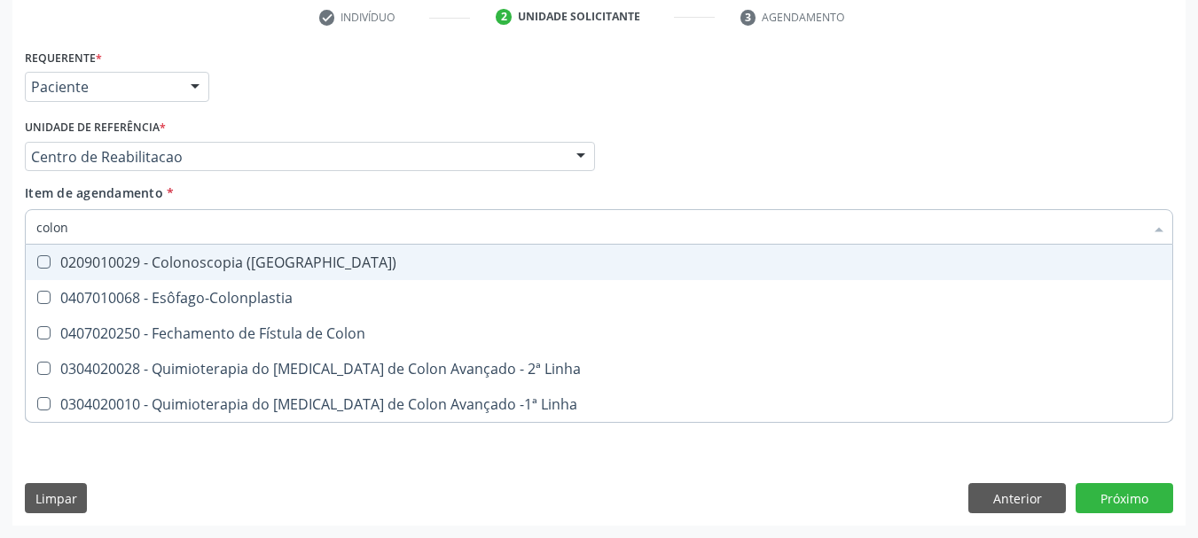
type input "colono"
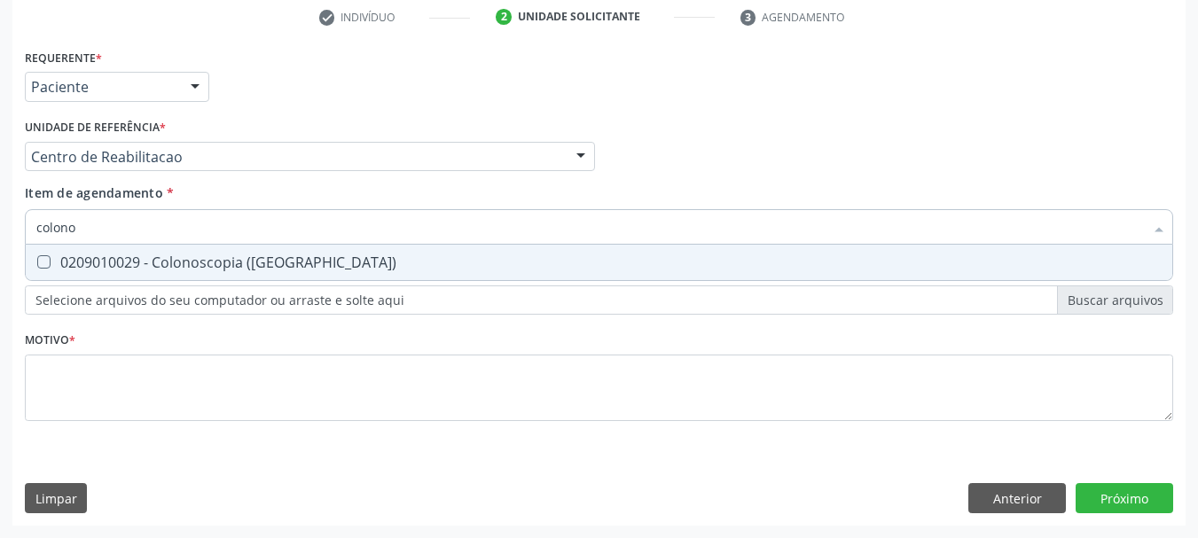
click at [138, 265] on div "0209010029 - Colonoscopia ([GEOGRAPHIC_DATA])" at bounding box center [599, 262] width 1126 height 14
checkbox \(Coloscopia\) "true"
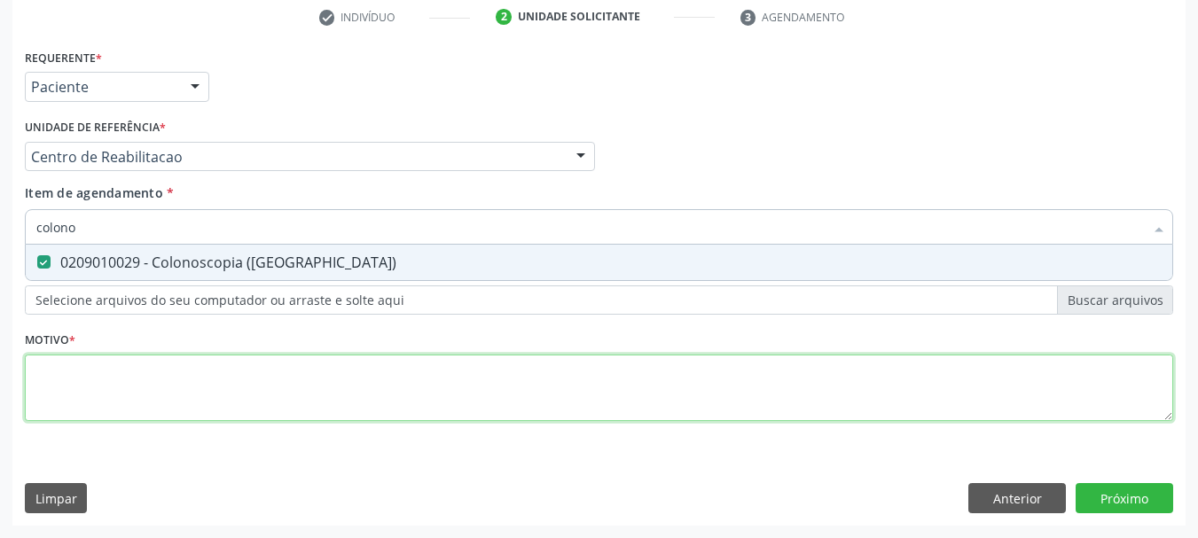
click at [117, 399] on div "Requerente * Paciente Médico(a) Enfermeiro(a) Paciente Nenhum resultado encontr…" at bounding box center [599, 245] width 1149 height 402
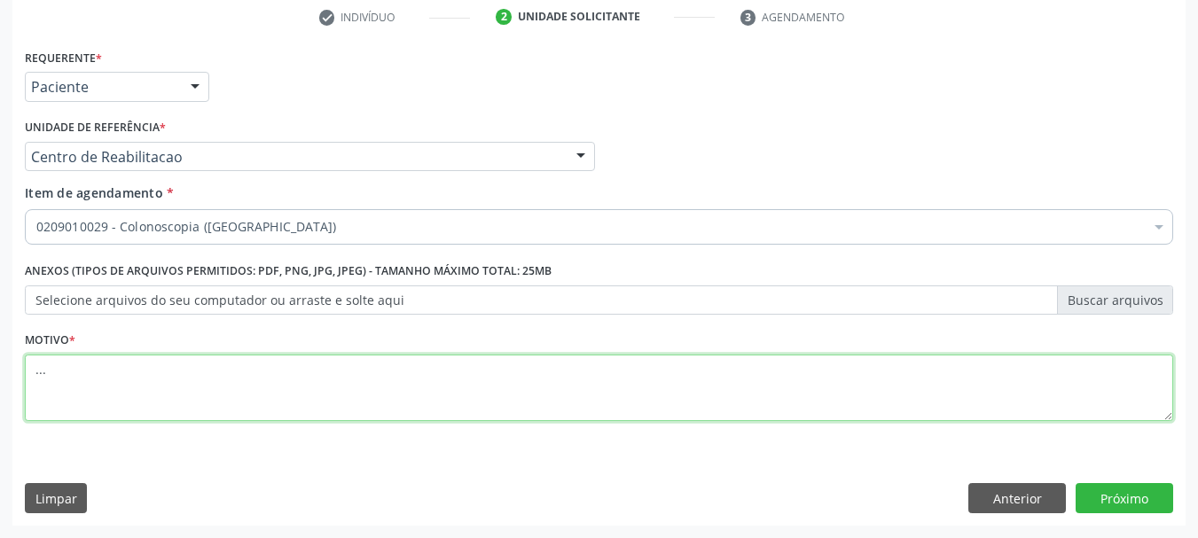
type textarea "..."
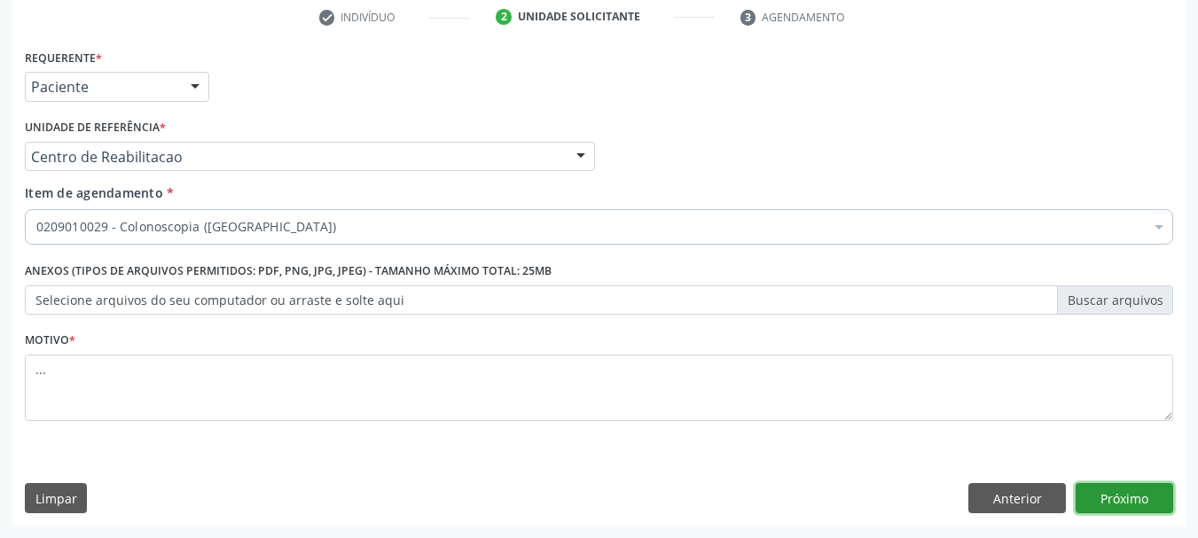
click at [1122, 487] on button "Próximo" at bounding box center [1125, 498] width 98 height 30
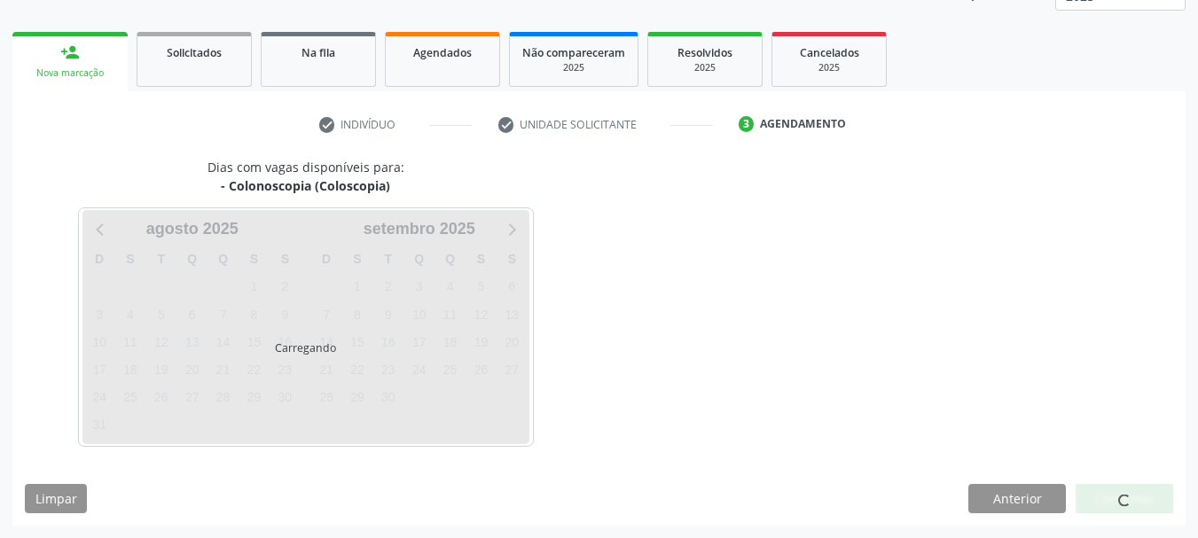
scroll to position [233, 0]
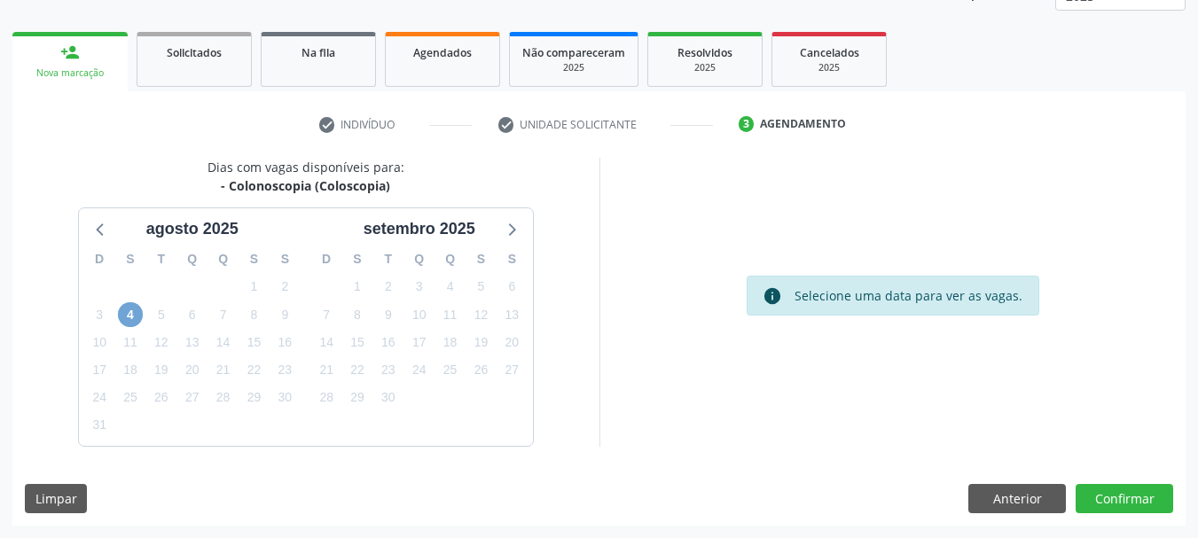
click at [135, 310] on span "4" at bounding box center [130, 314] width 25 height 25
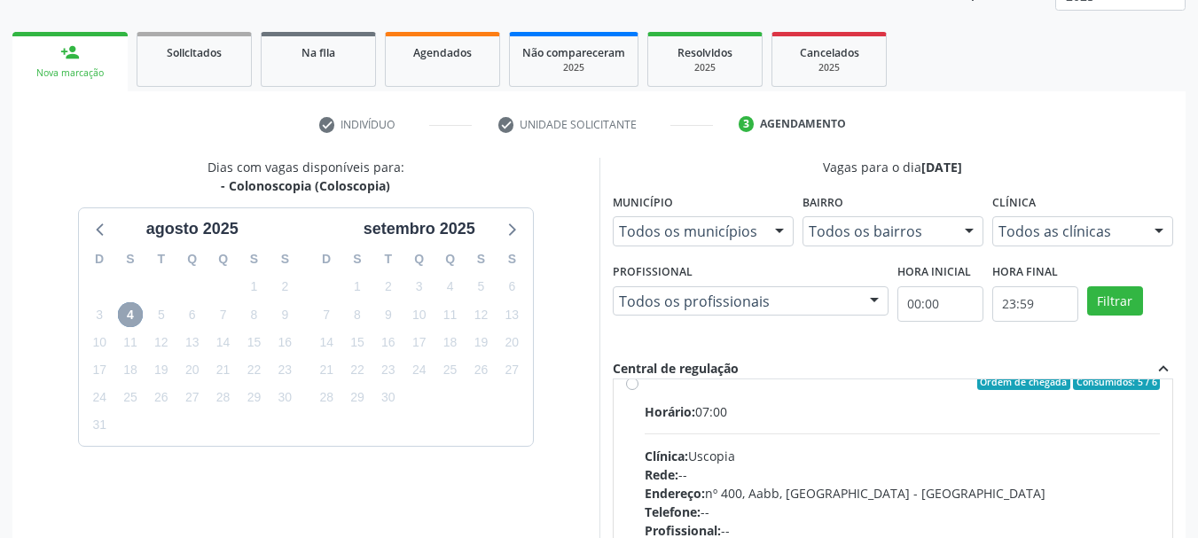
scroll to position [0, 0]
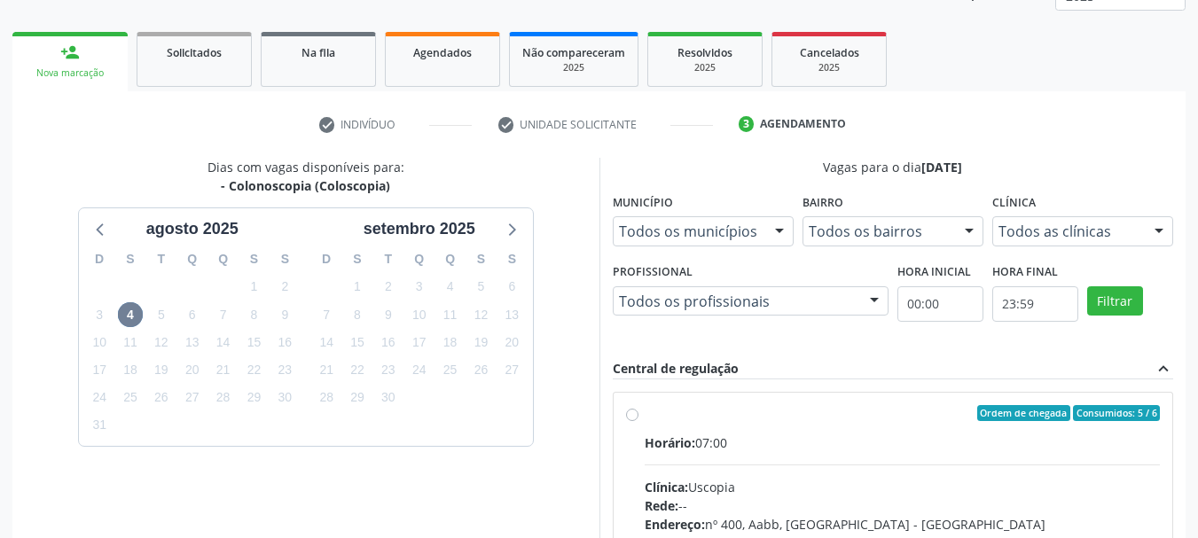
click at [631, 403] on div "Ordem de chegada Consumidos: 5 / 6 Horário: 07:00 Clínica: Uscopia Rede: -- End…" at bounding box center [894, 541] width 560 height 297
radio input "true"
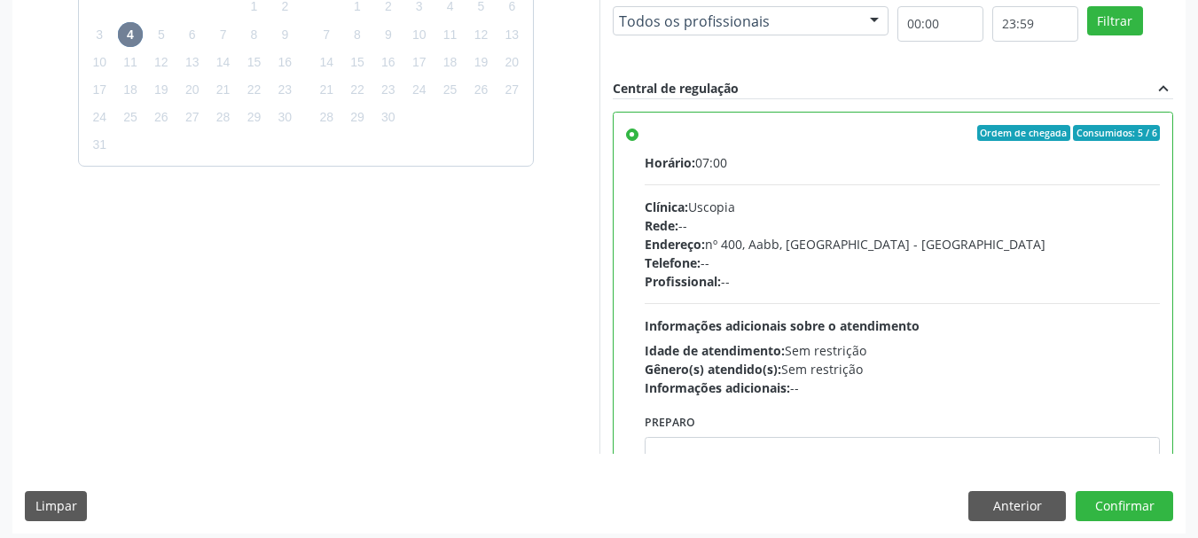
scroll to position [522, 0]
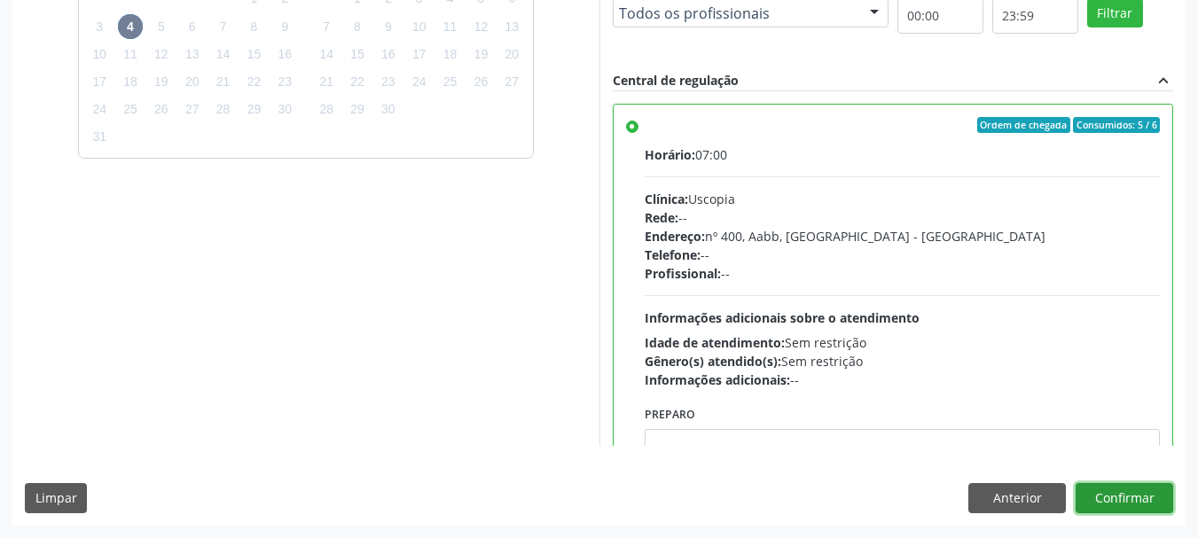
click at [1143, 497] on button "Confirmar" at bounding box center [1125, 498] width 98 height 30
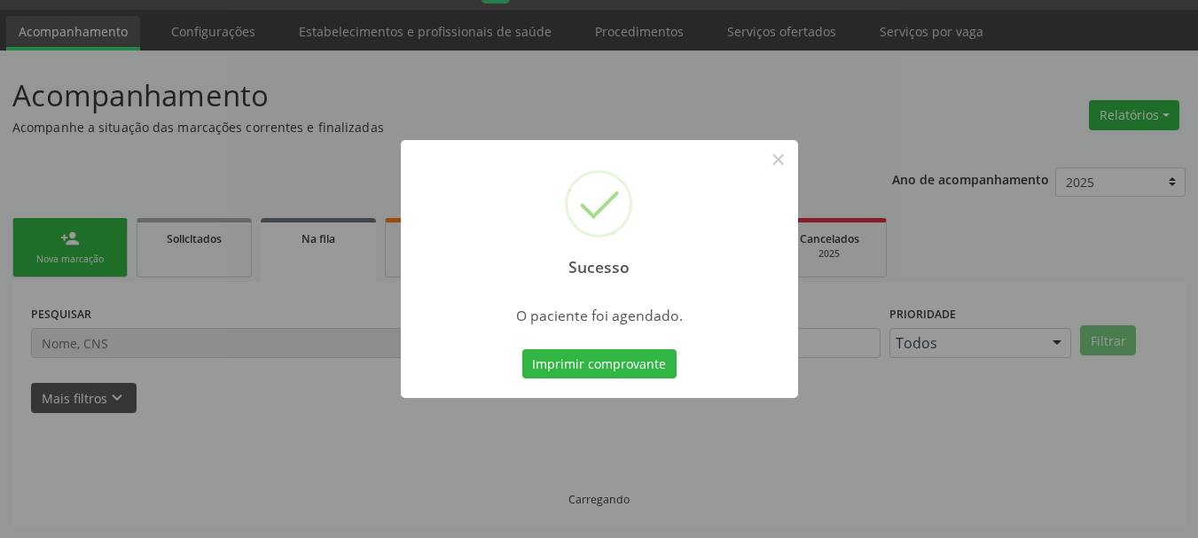
scroll to position [47, 0]
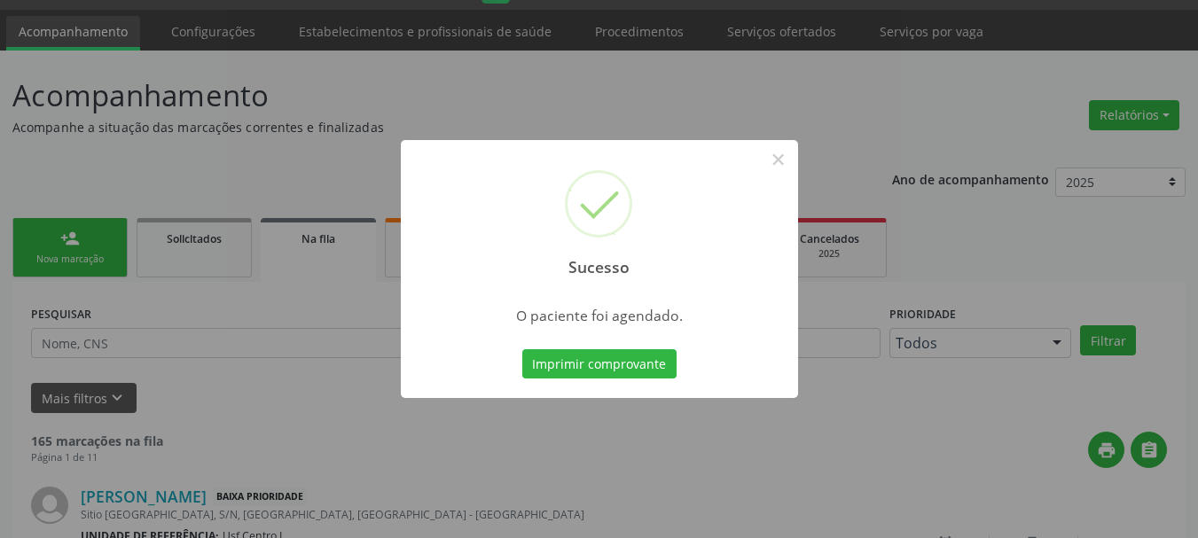
click at [563, 380] on div "Imprimir comprovante Cancel" at bounding box center [599, 364] width 162 height 37
click at [573, 365] on button "Imprimir comprovante" at bounding box center [599, 364] width 154 height 30
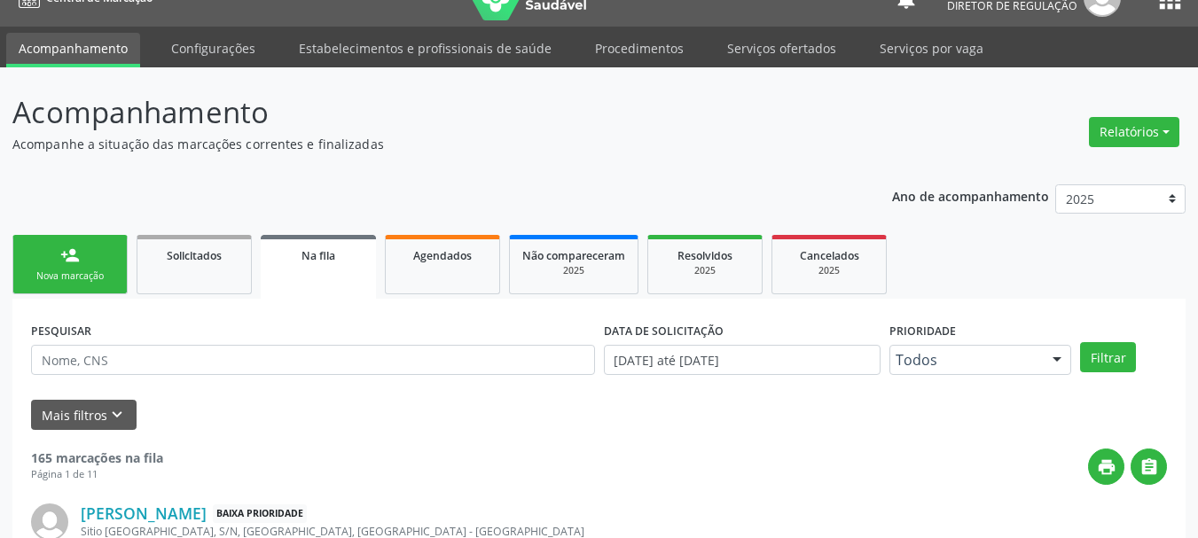
scroll to position [0, 0]
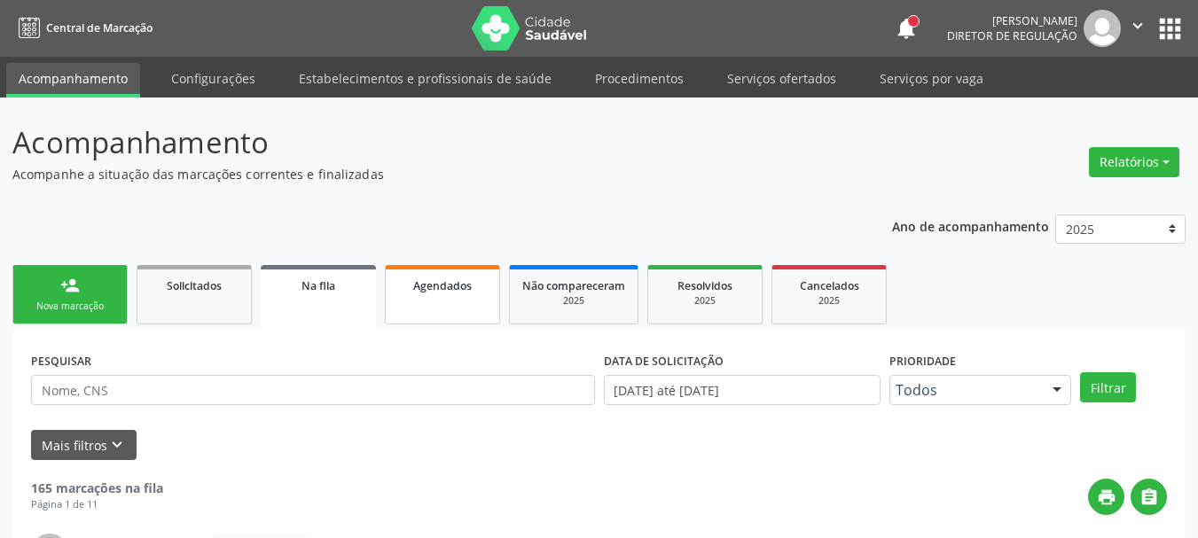
click at [419, 303] on link "Agendados" at bounding box center [442, 294] width 115 height 59
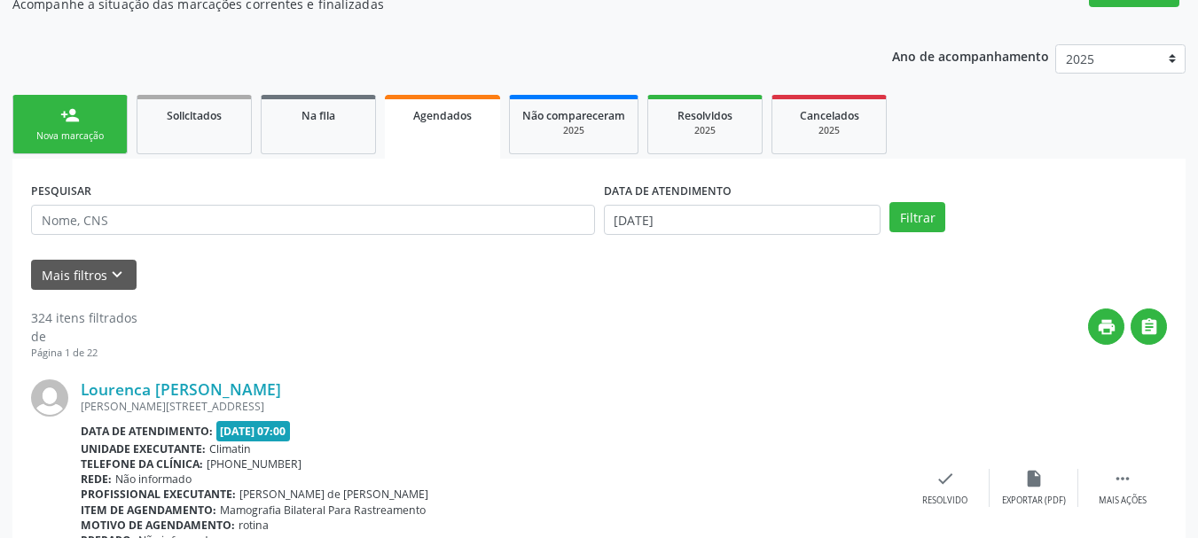
scroll to position [177, 0]
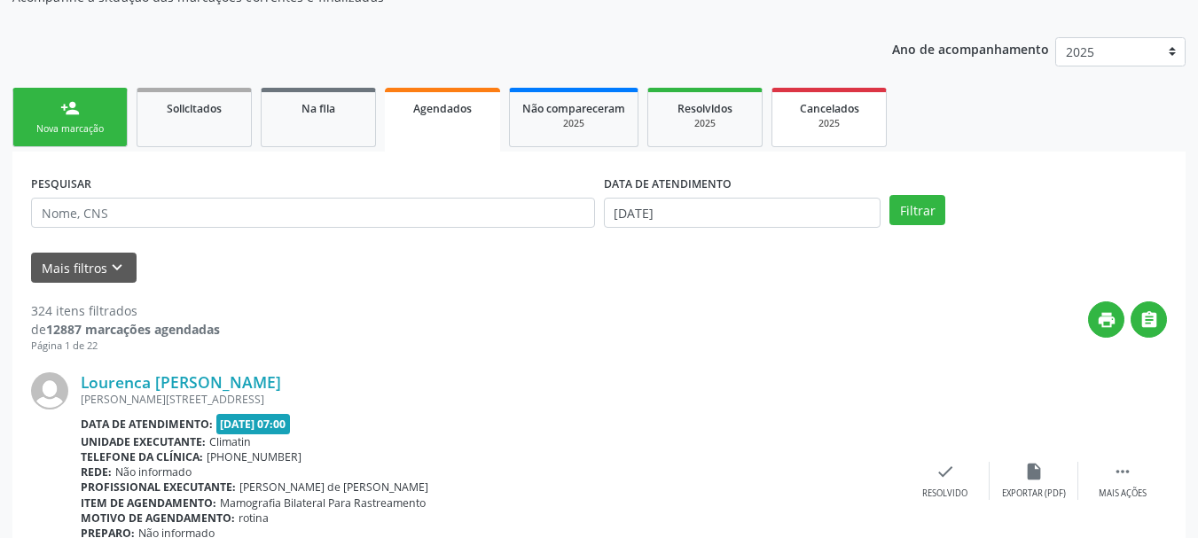
click at [832, 119] on div "2025" at bounding box center [829, 123] width 89 height 13
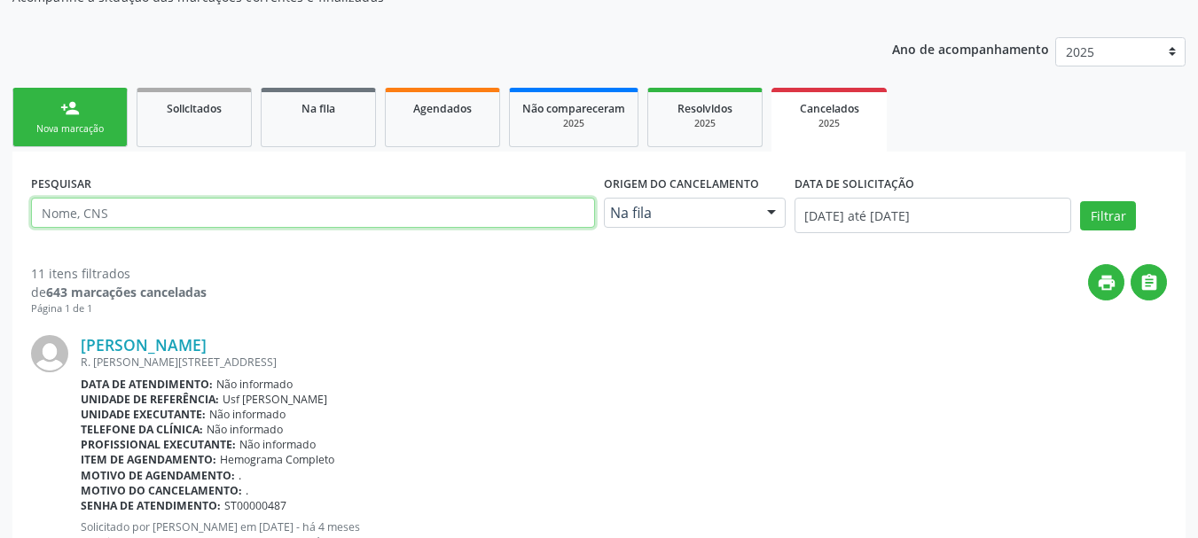
click at [178, 209] on input "text" at bounding box center [313, 213] width 564 height 30
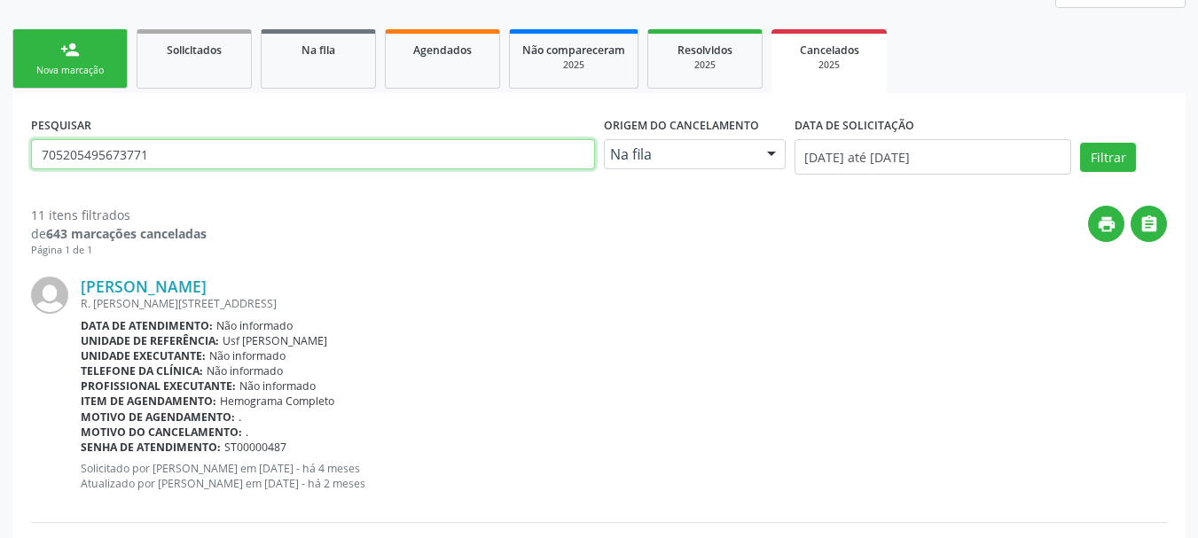
scroll to position [266, 0]
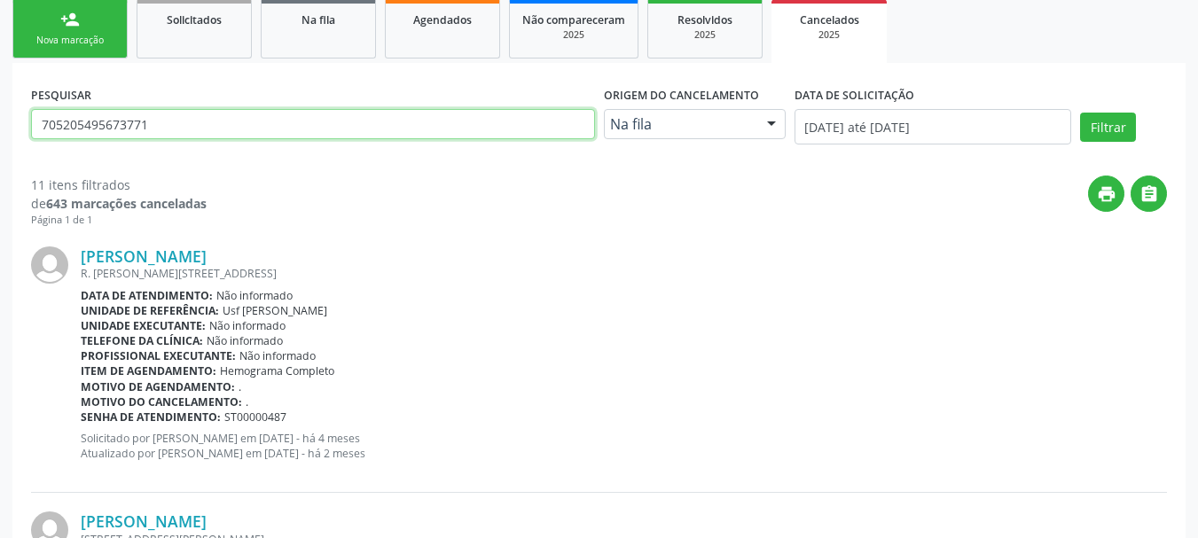
type input "705205495673771"
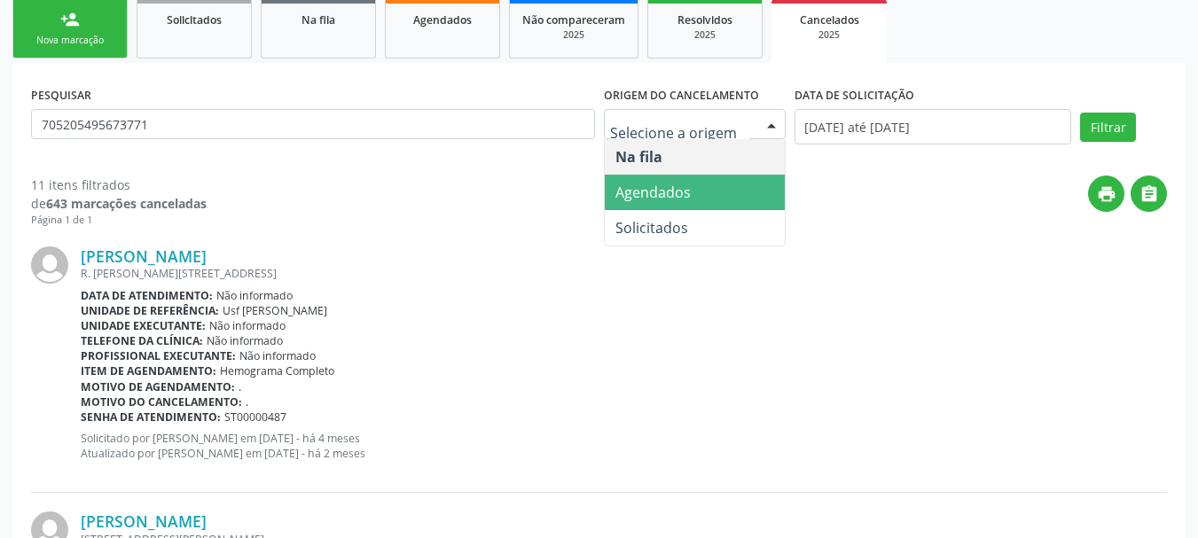
click at [678, 198] on span "Agendados" at bounding box center [653, 193] width 75 height 20
select select "7"
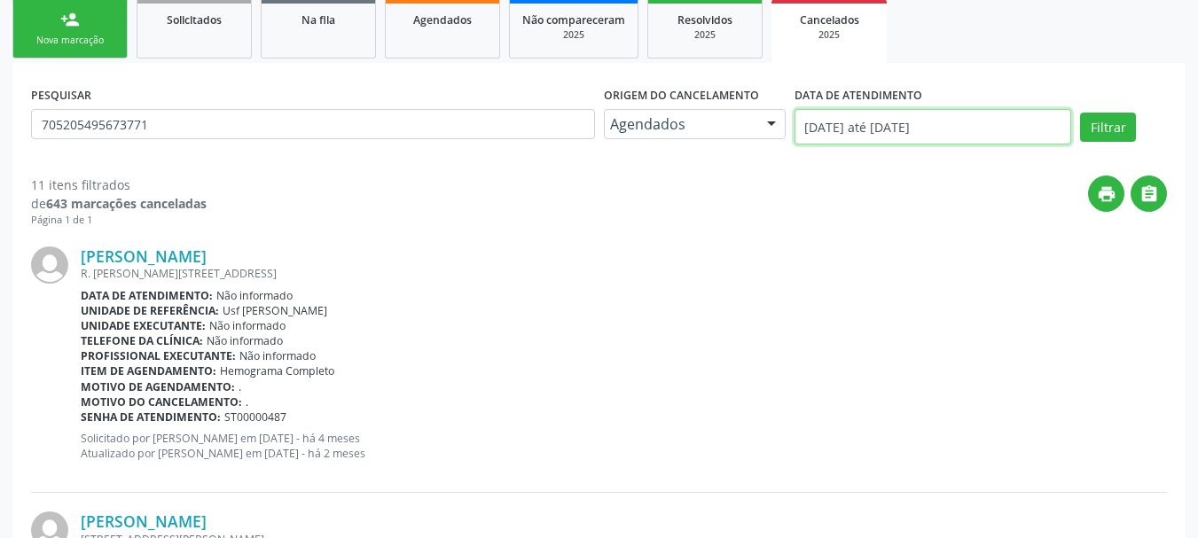
click at [828, 121] on input "01/01/2025 até 19/08/2025" at bounding box center [934, 126] width 278 height 35
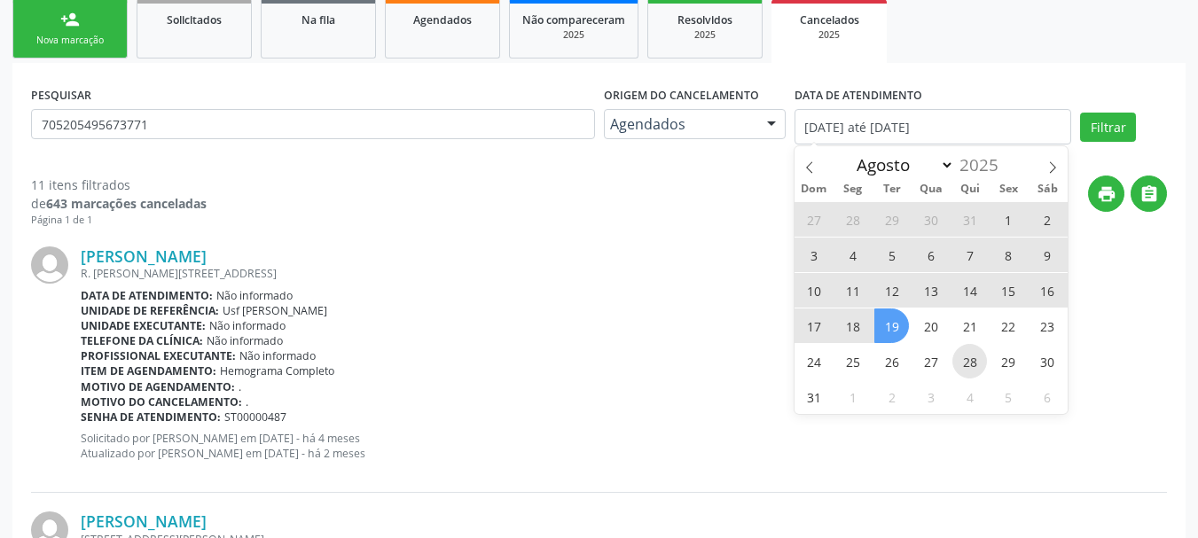
click at [964, 363] on span "28" at bounding box center [970, 361] width 35 height 35
type input "28/08/2025"
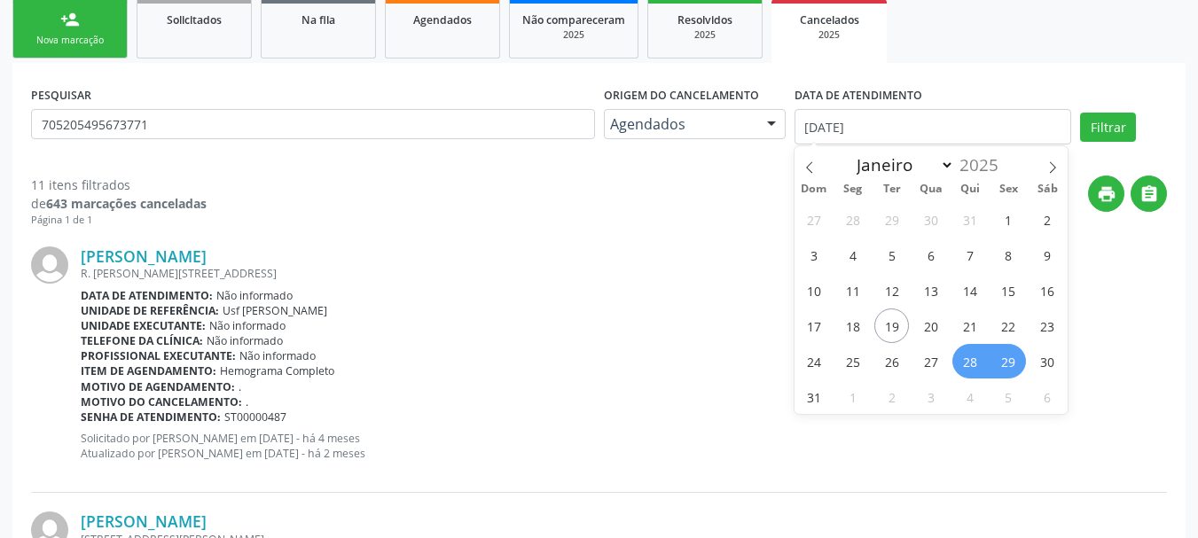
click at [992, 354] on span "29" at bounding box center [1009, 361] width 35 height 35
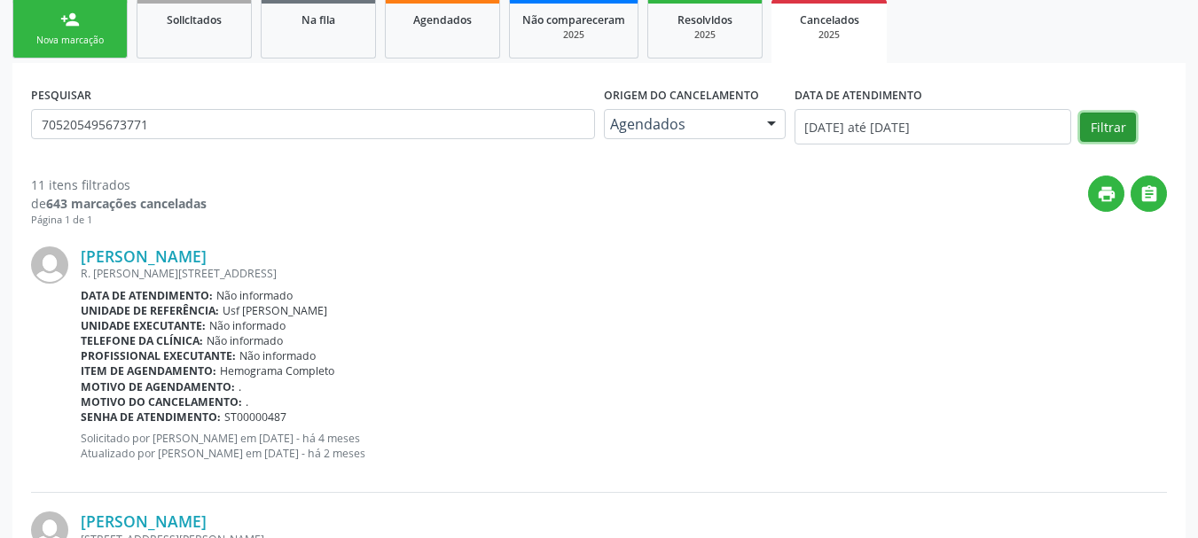
click at [1122, 131] on button "Filtrar" at bounding box center [1108, 128] width 56 height 30
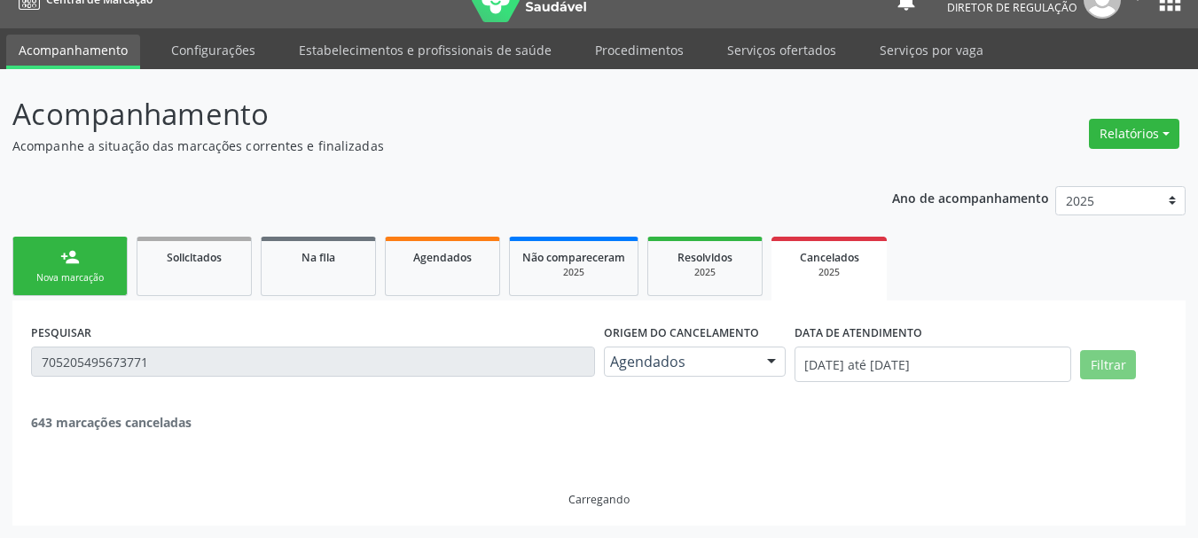
scroll to position [0, 0]
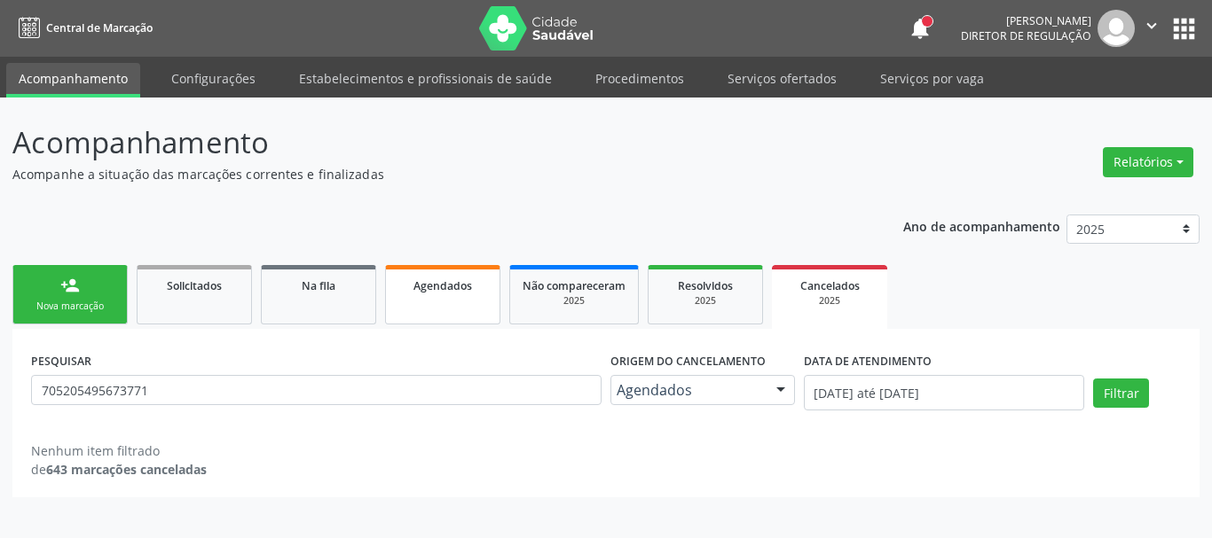
click at [458, 284] on span "Agendados" at bounding box center [442, 285] width 59 height 15
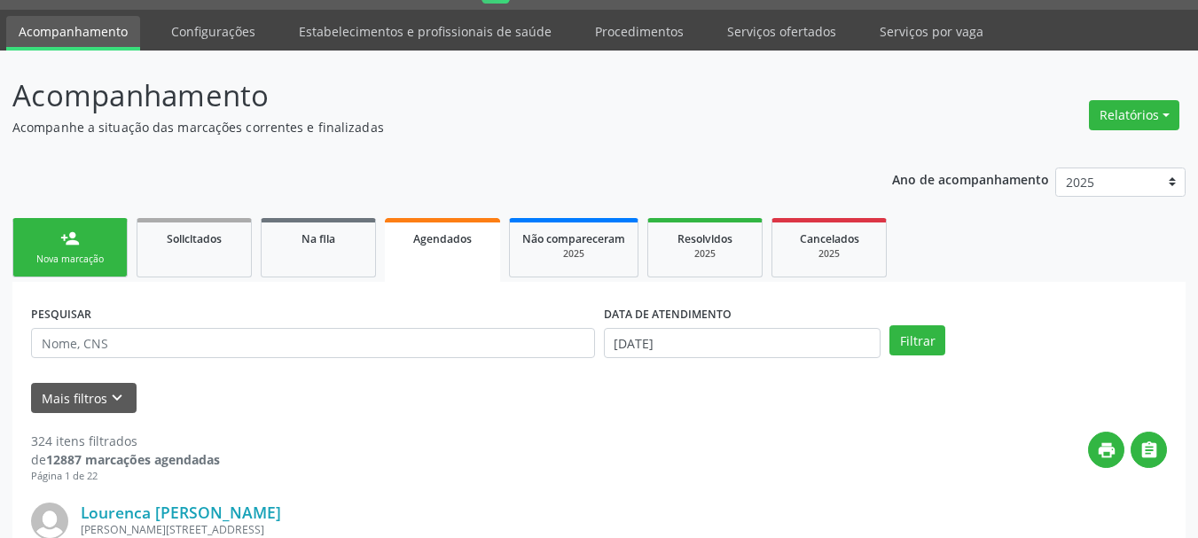
scroll to position [89, 0]
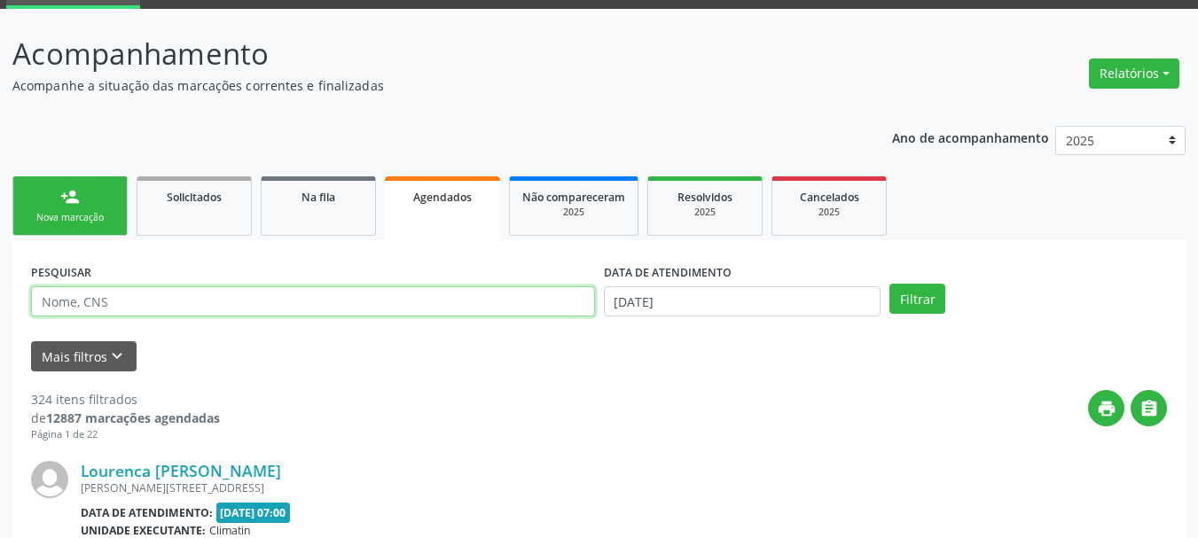
click at [206, 299] on input "text" at bounding box center [313, 301] width 564 height 30
type input "705205495673771"
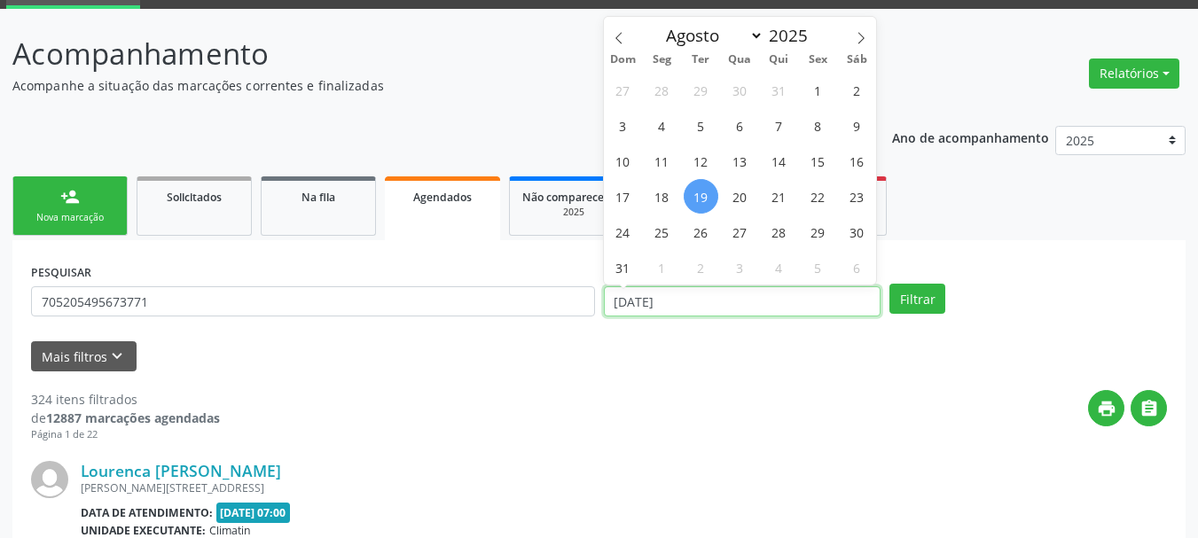
click at [750, 294] on input "19/08/2025" at bounding box center [743, 301] width 278 height 30
click at [779, 231] on span "28" at bounding box center [779, 232] width 35 height 35
type input "28/08/2025"
click at [780, 231] on span "28" at bounding box center [779, 232] width 35 height 35
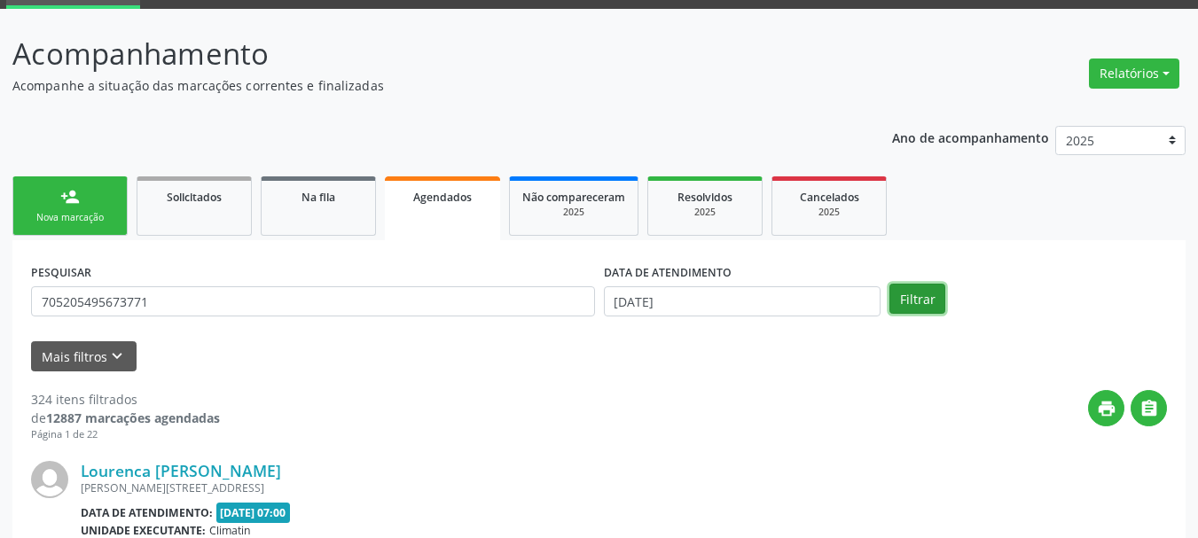
click at [916, 294] on button "Filtrar" at bounding box center [918, 299] width 56 height 30
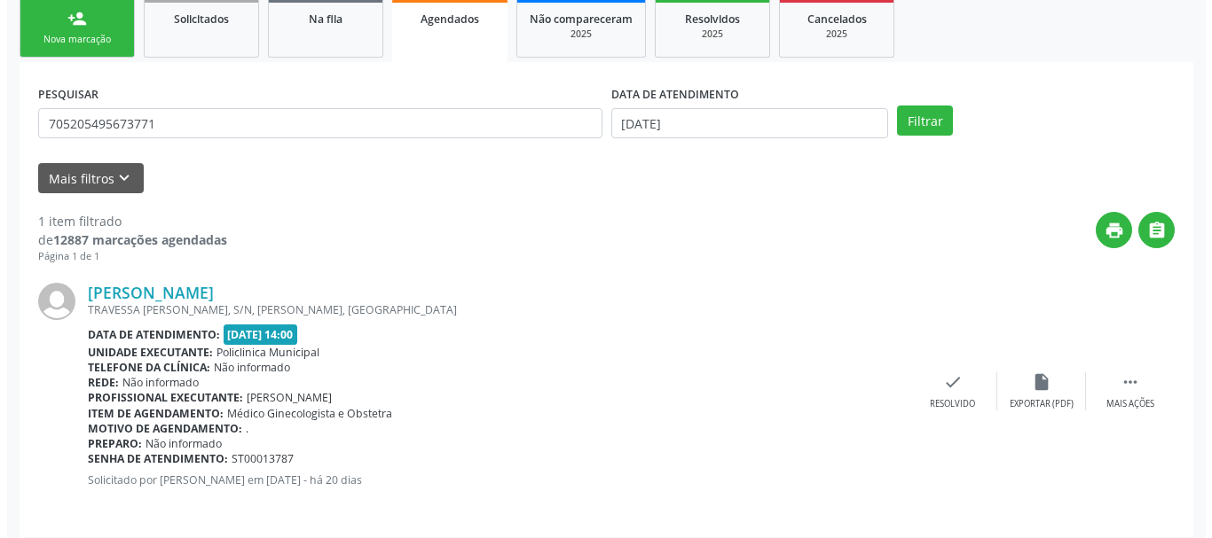
scroll to position [278, 0]
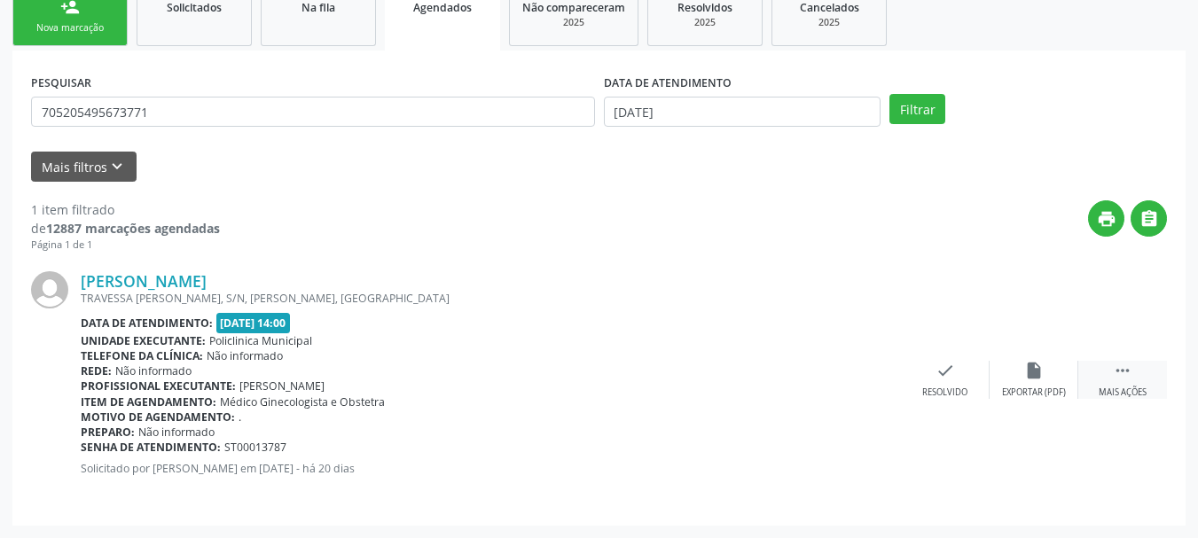
click at [1127, 372] on icon "" at bounding box center [1123, 371] width 20 height 20
click at [854, 385] on div "cancel Cancelar" at bounding box center [856, 380] width 89 height 38
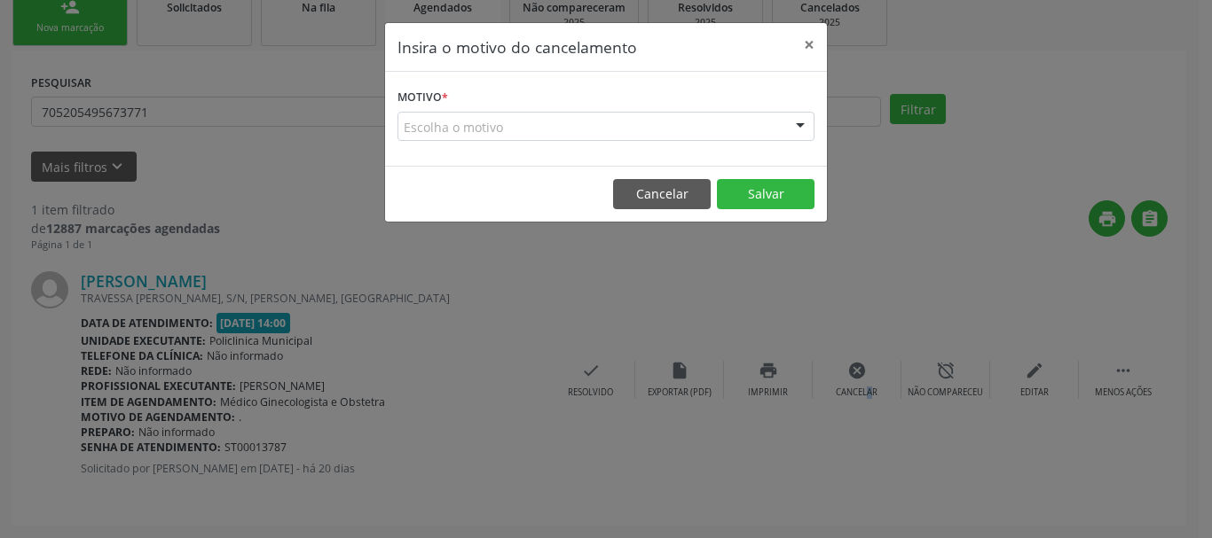
click at [490, 130] on div "Escolha o motivo" at bounding box center [605, 127] width 417 height 30
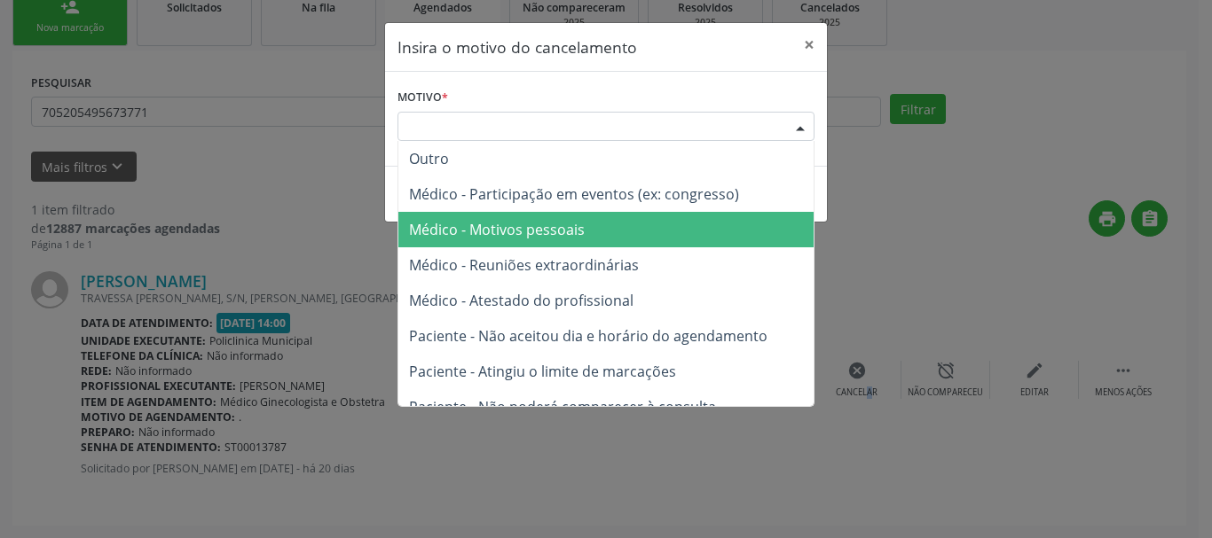
click at [493, 235] on span "Médico - Motivos pessoais" at bounding box center [497, 230] width 176 height 20
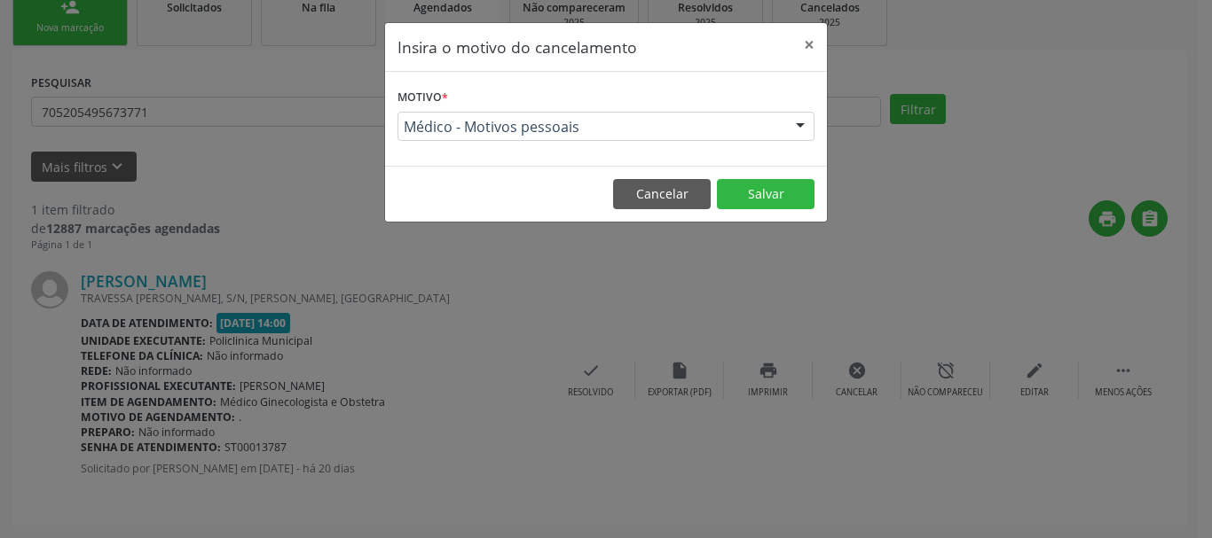
click at [767, 169] on footer "Cancelar Salvar" at bounding box center [606, 194] width 442 height 56
click at [774, 189] on button "Salvar" at bounding box center [766, 194] width 98 height 30
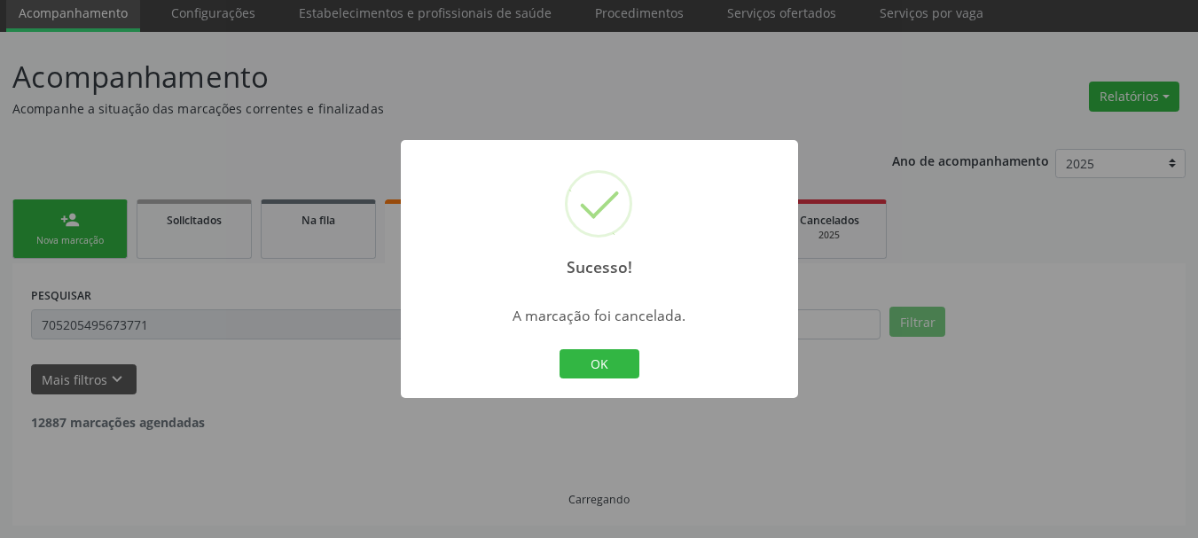
scroll to position [9, 0]
